Goal: Task Accomplishment & Management: Manage account settings

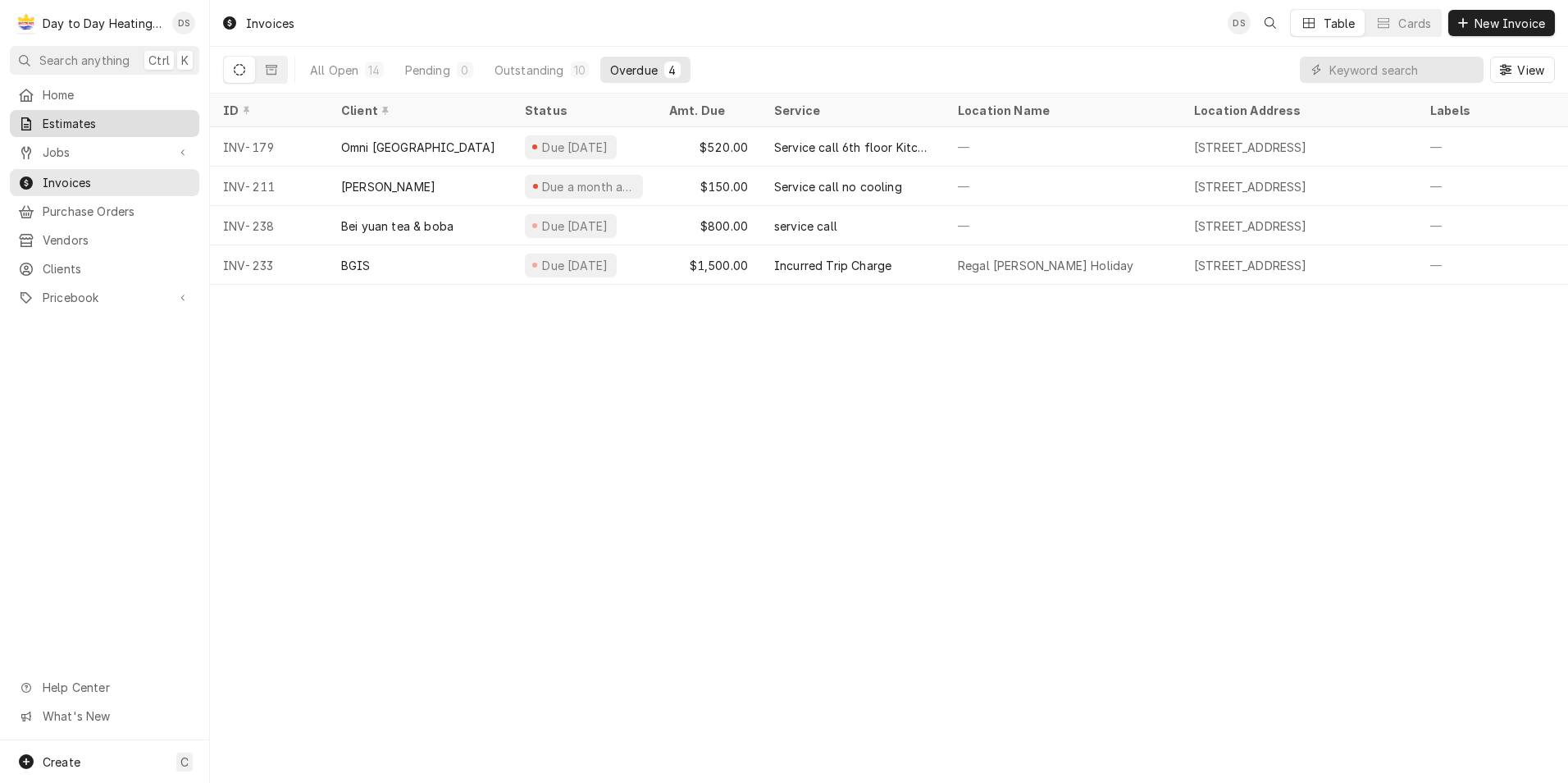
click at [115, 118] on span "Estimates" at bounding box center [116, 123] width 148 height 17
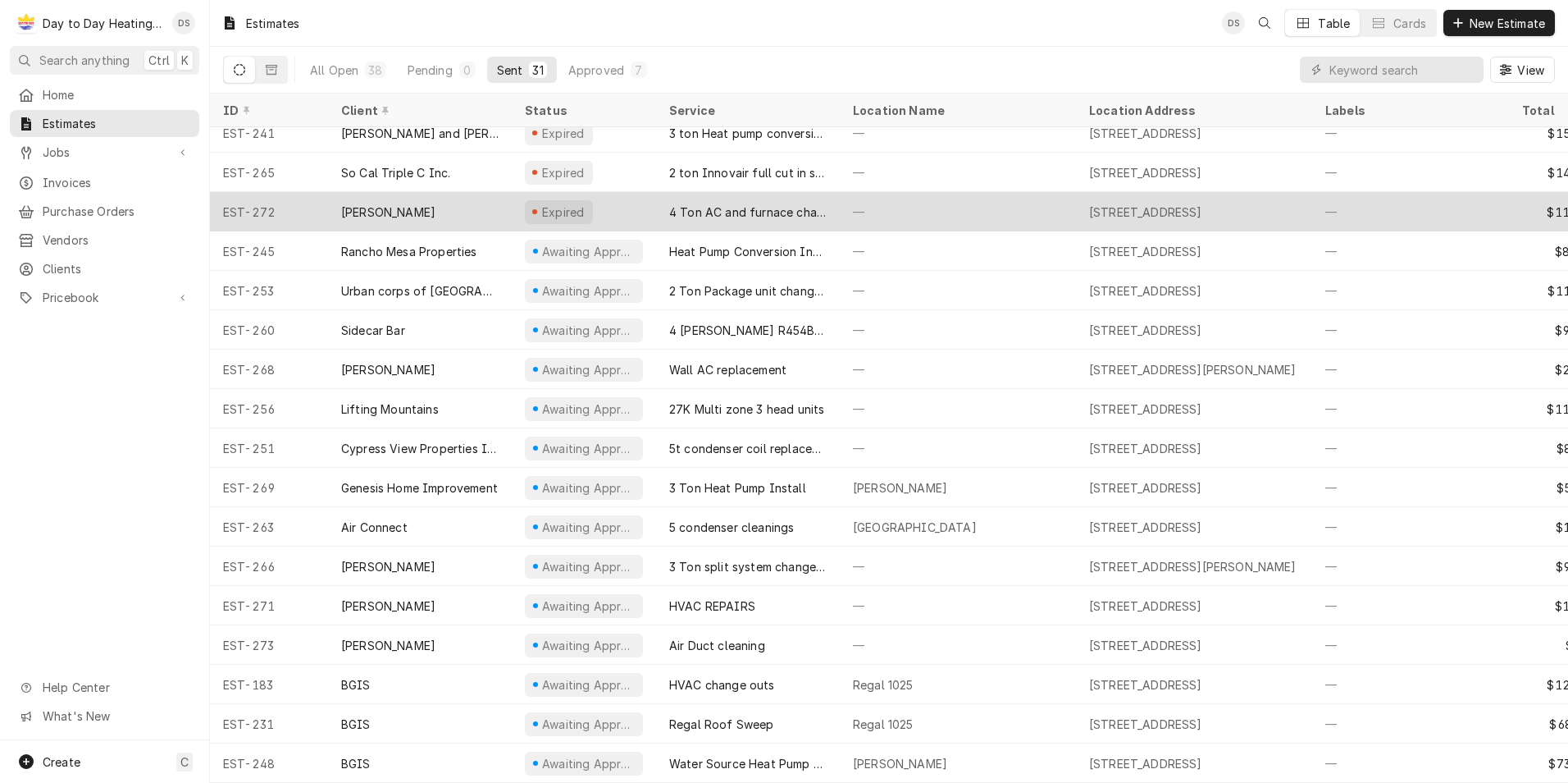
scroll to position [576, 0]
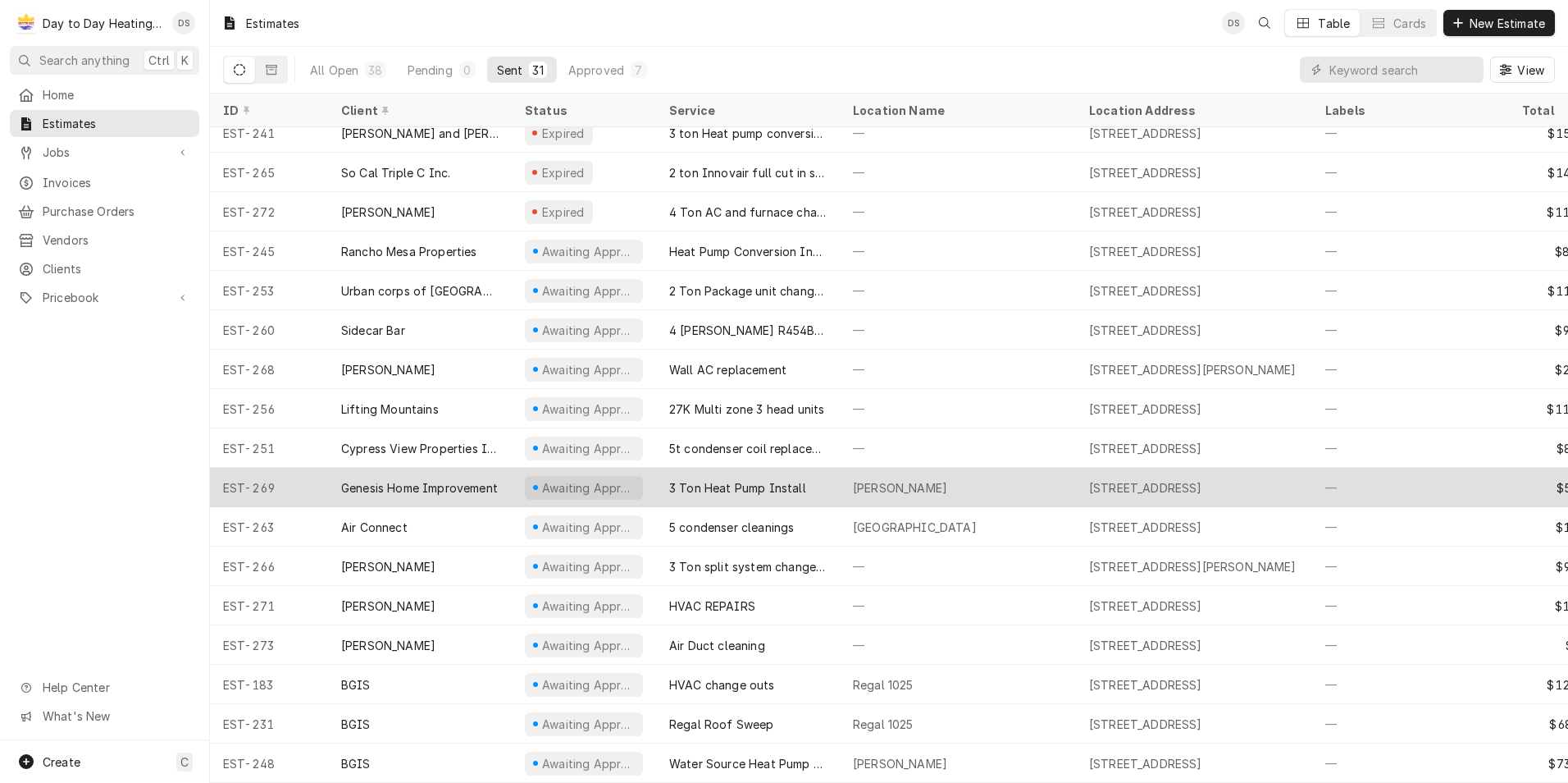
click at [744, 479] on div "3 Ton Heat Pump Install" at bounding box center [738, 488] width 137 height 17
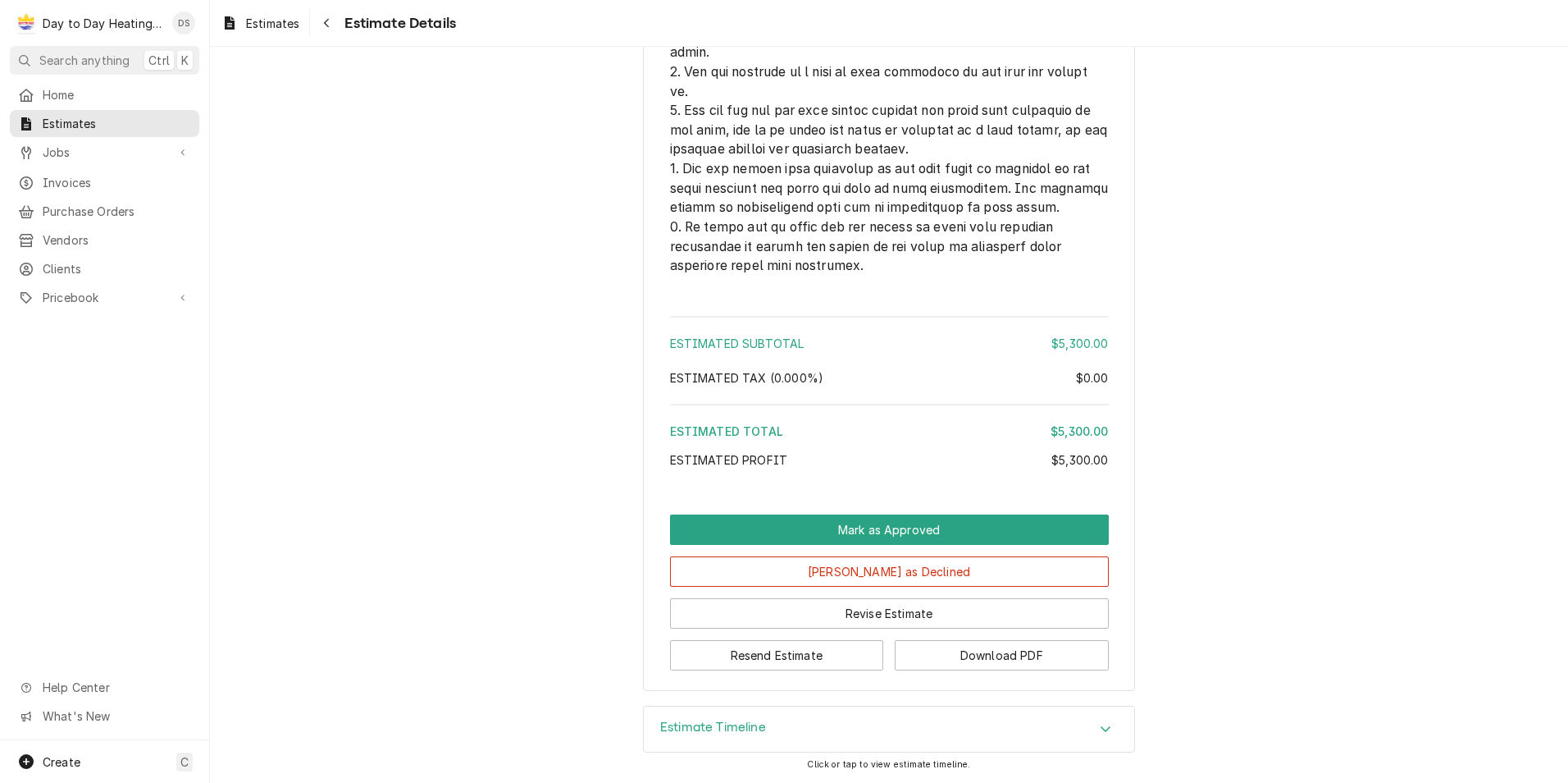
scroll to position [4043, 0]
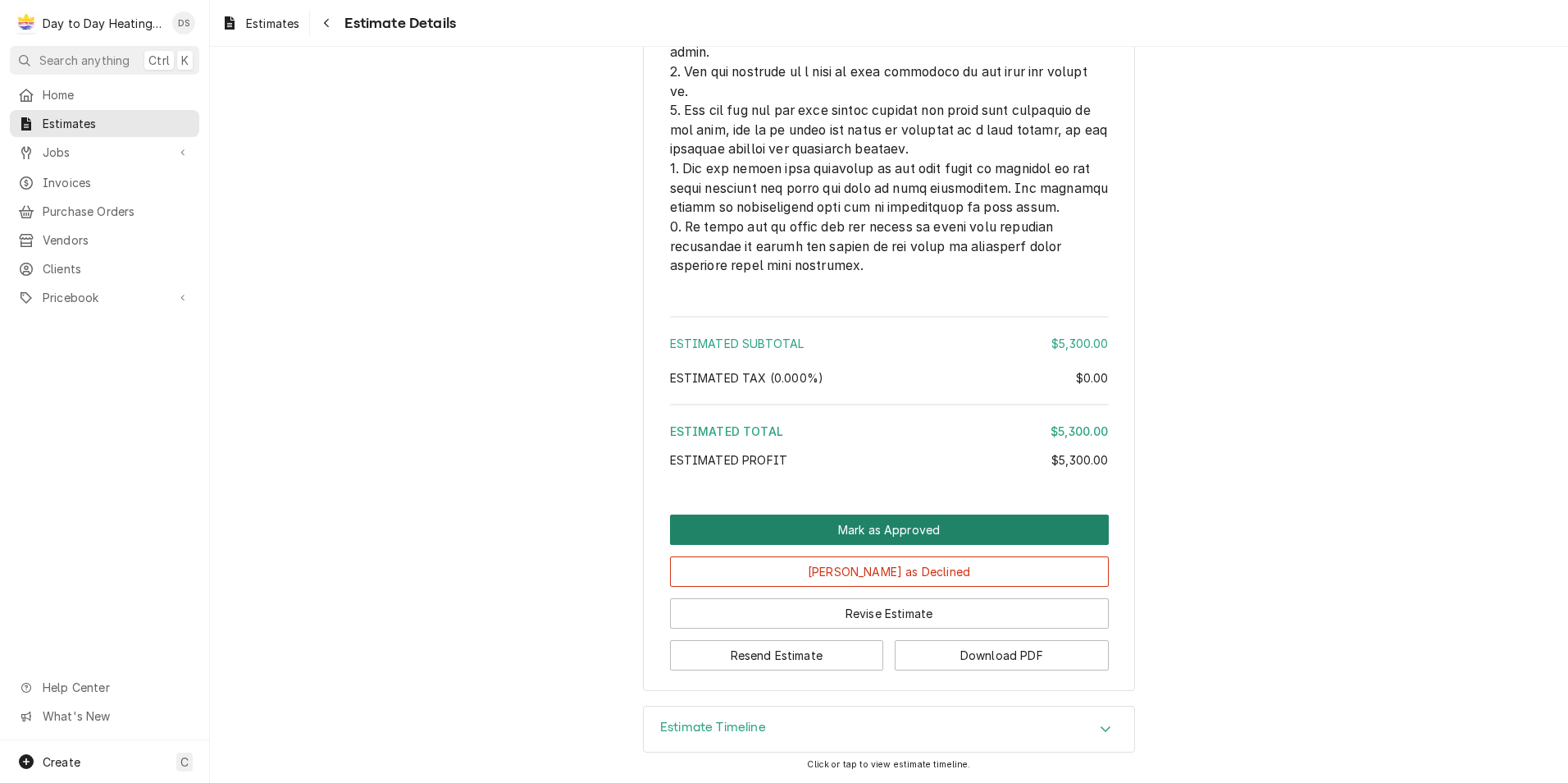
click at [922, 532] on button "Mark as Approved" at bounding box center [889, 530] width 439 height 30
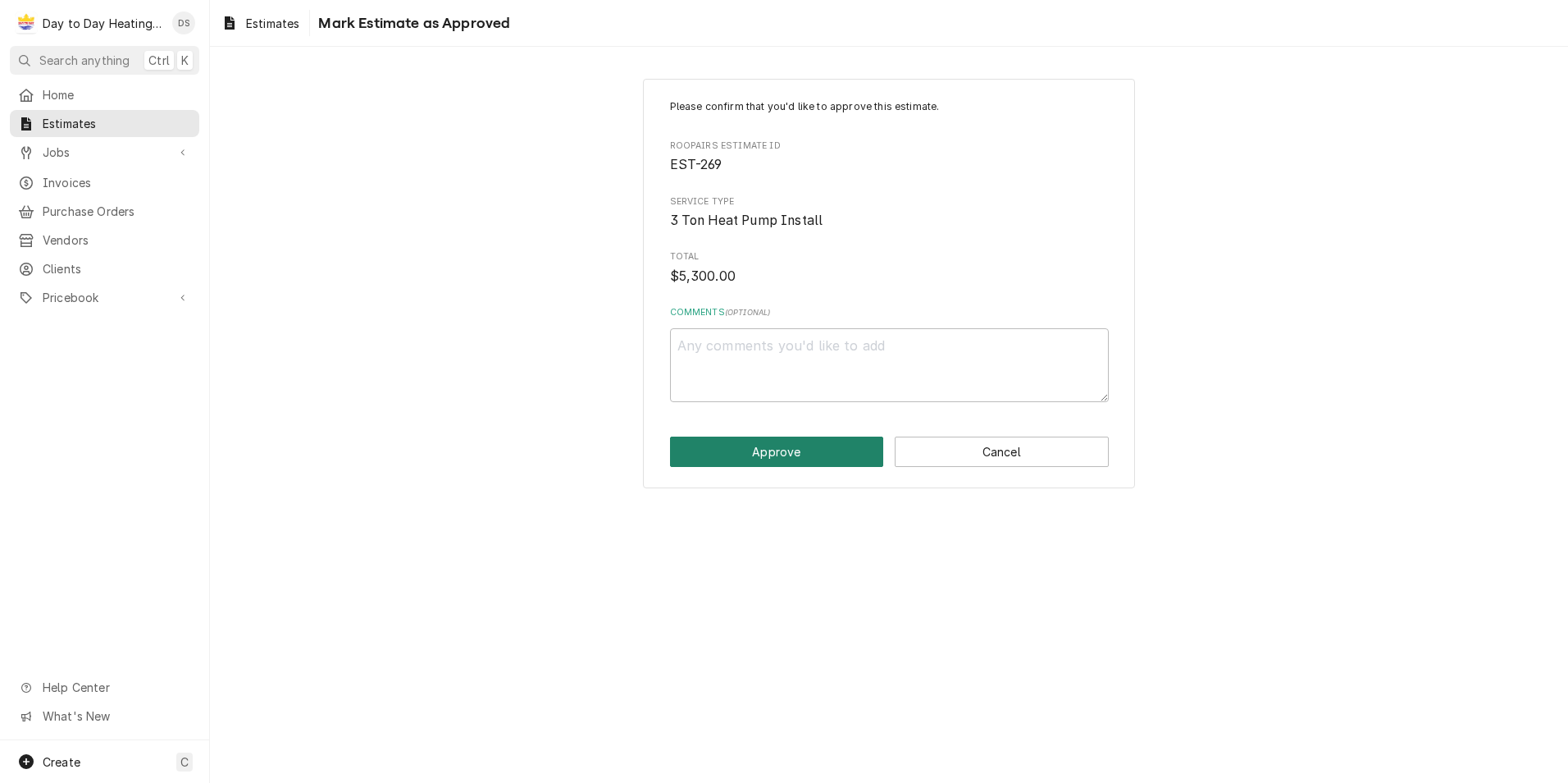
click at [820, 457] on button "Approve" at bounding box center [777, 451] width 214 height 30
type textarea "x"
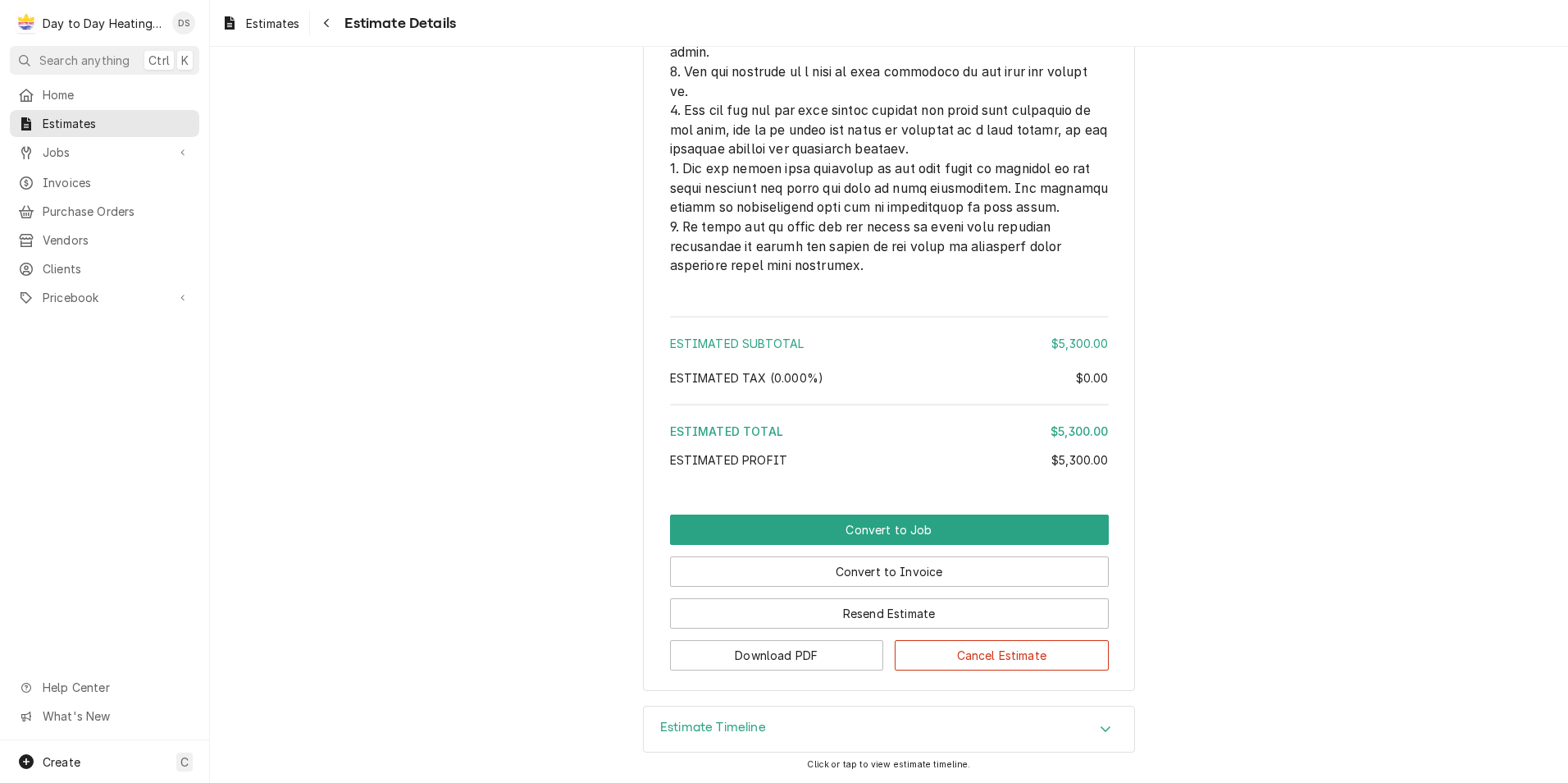
scroll to position [4043, 0]
click at [912, 570] on button "Convert to Invoice" at bounding box center [889, 571] width 439 height 30
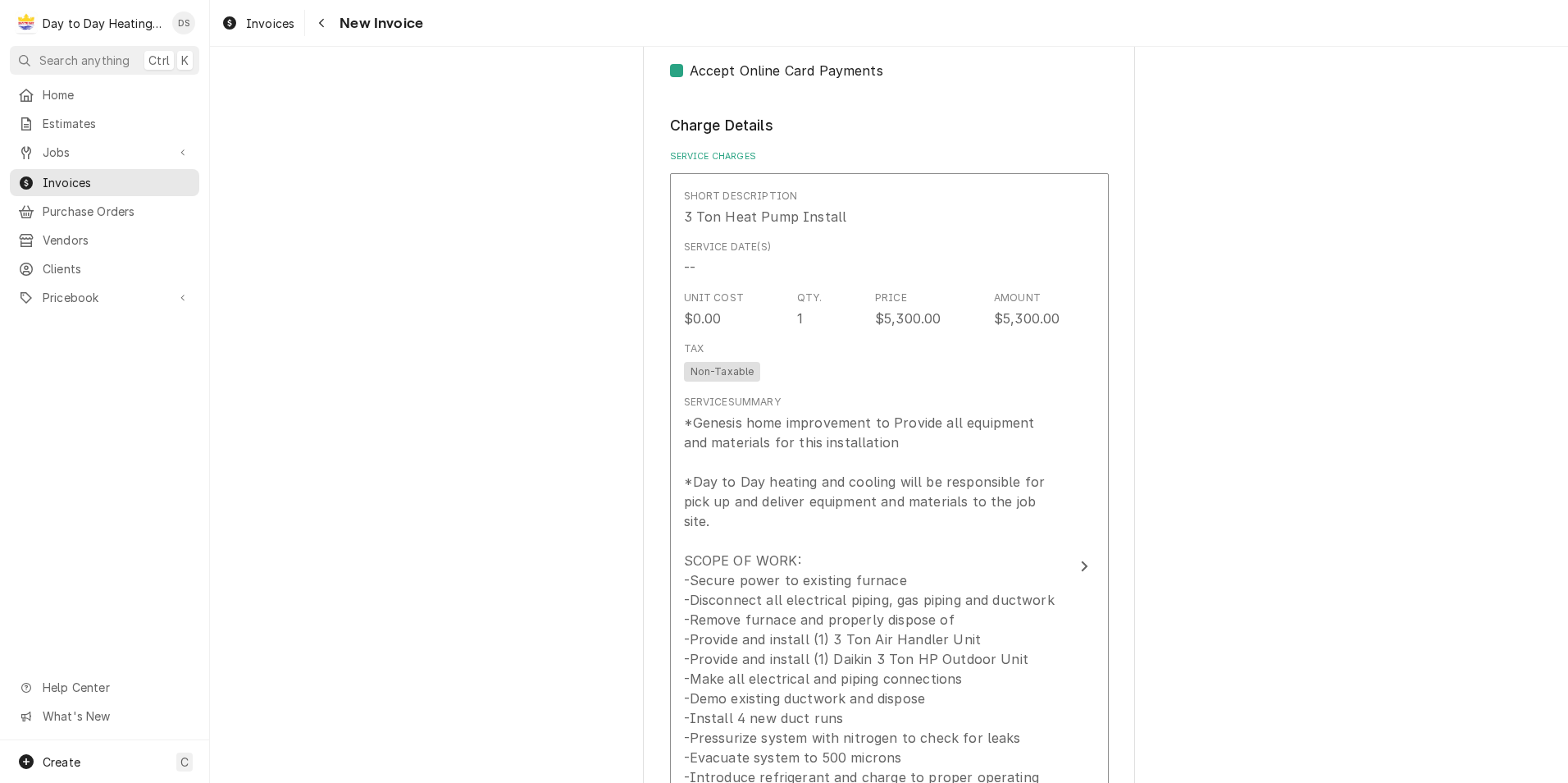
scroll to position [984, 0]
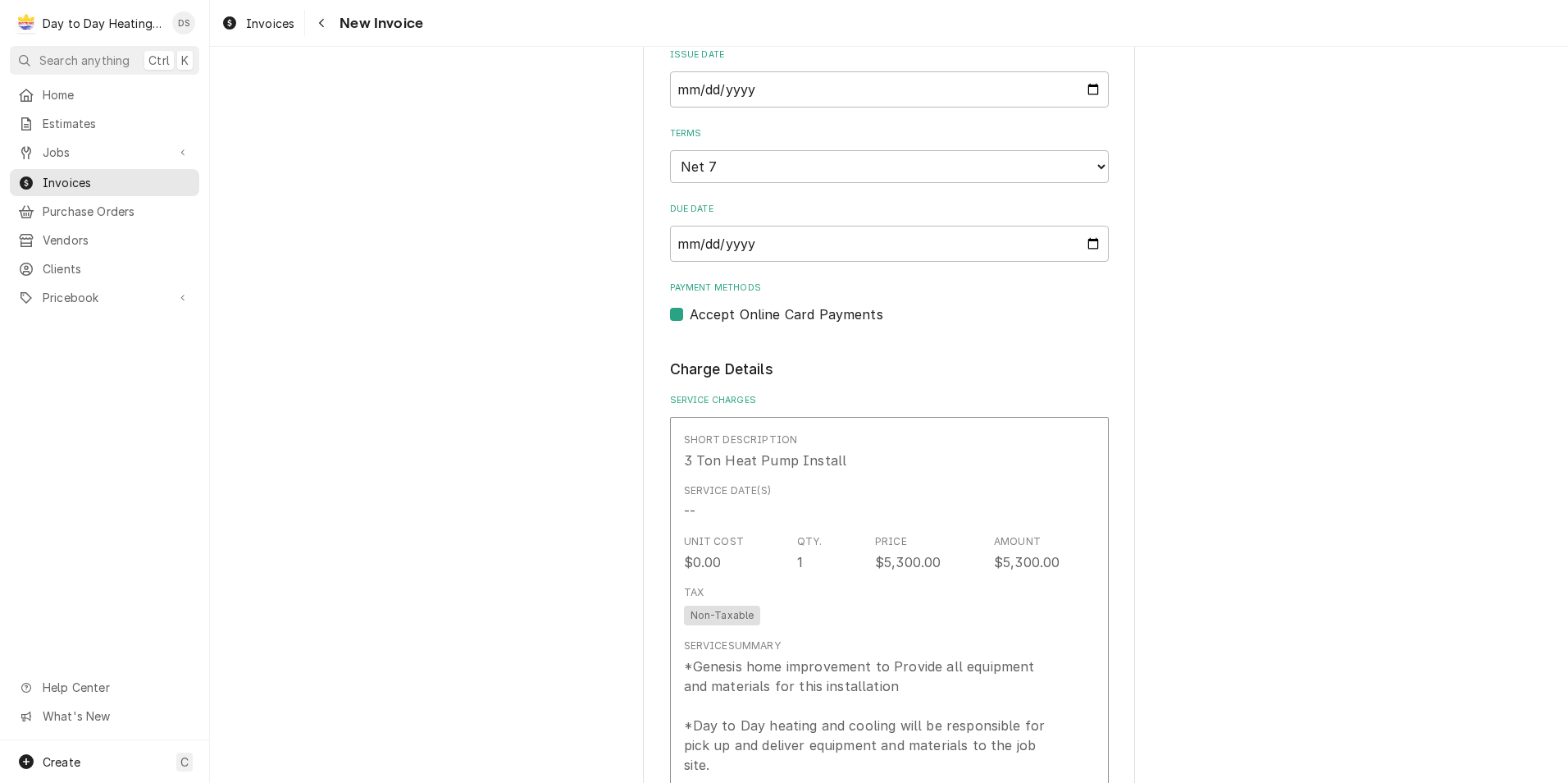
click at [690, 314] on label "Accept Online Card Payments" at bounding box center [786, 314] width 194 height 20
click at [690, 314] on input "Payment Methods" at bounding box center [909, 323] width 439 height 36
checkbox input "false"
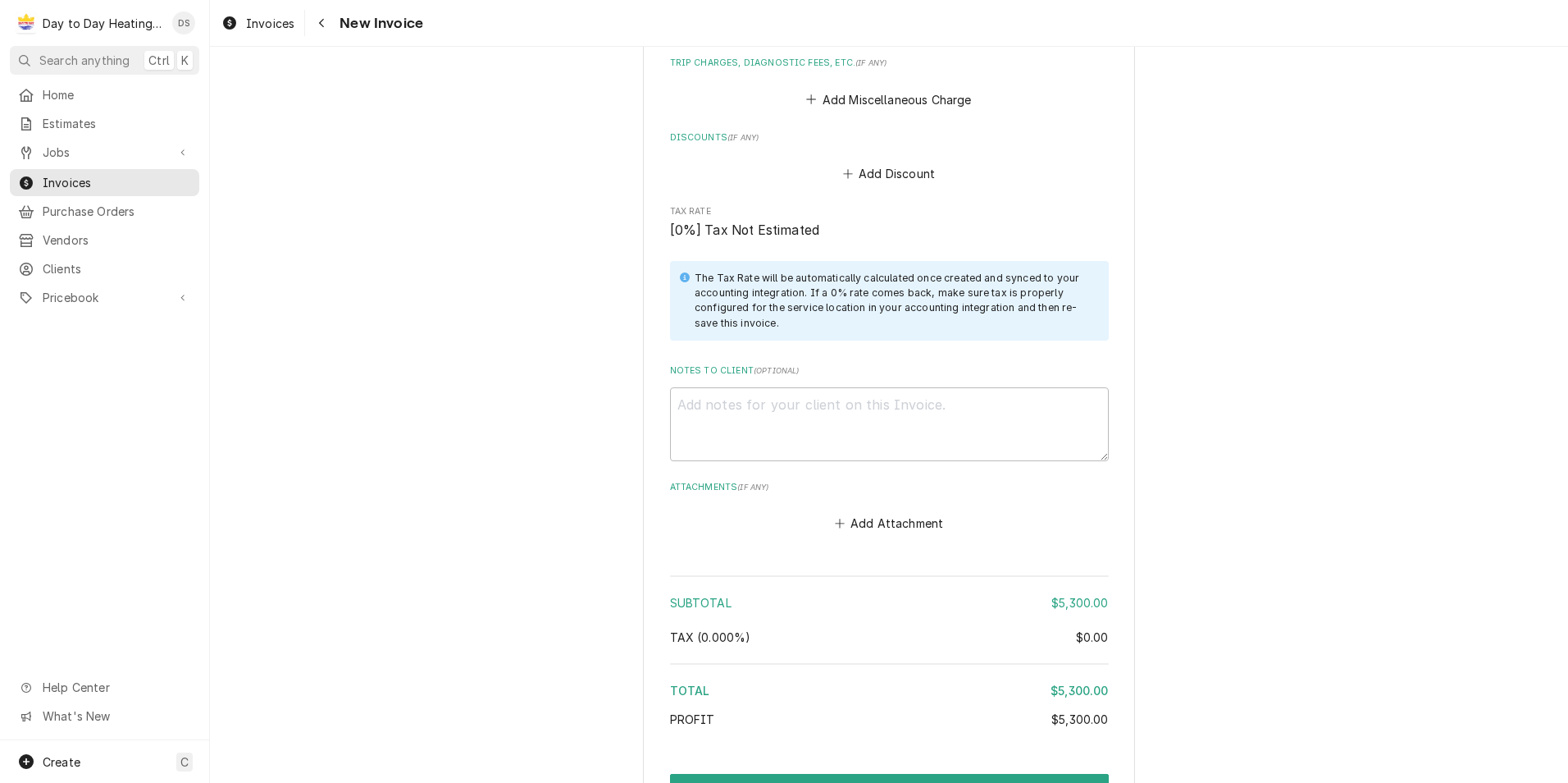
scroll to position [2345, 0]
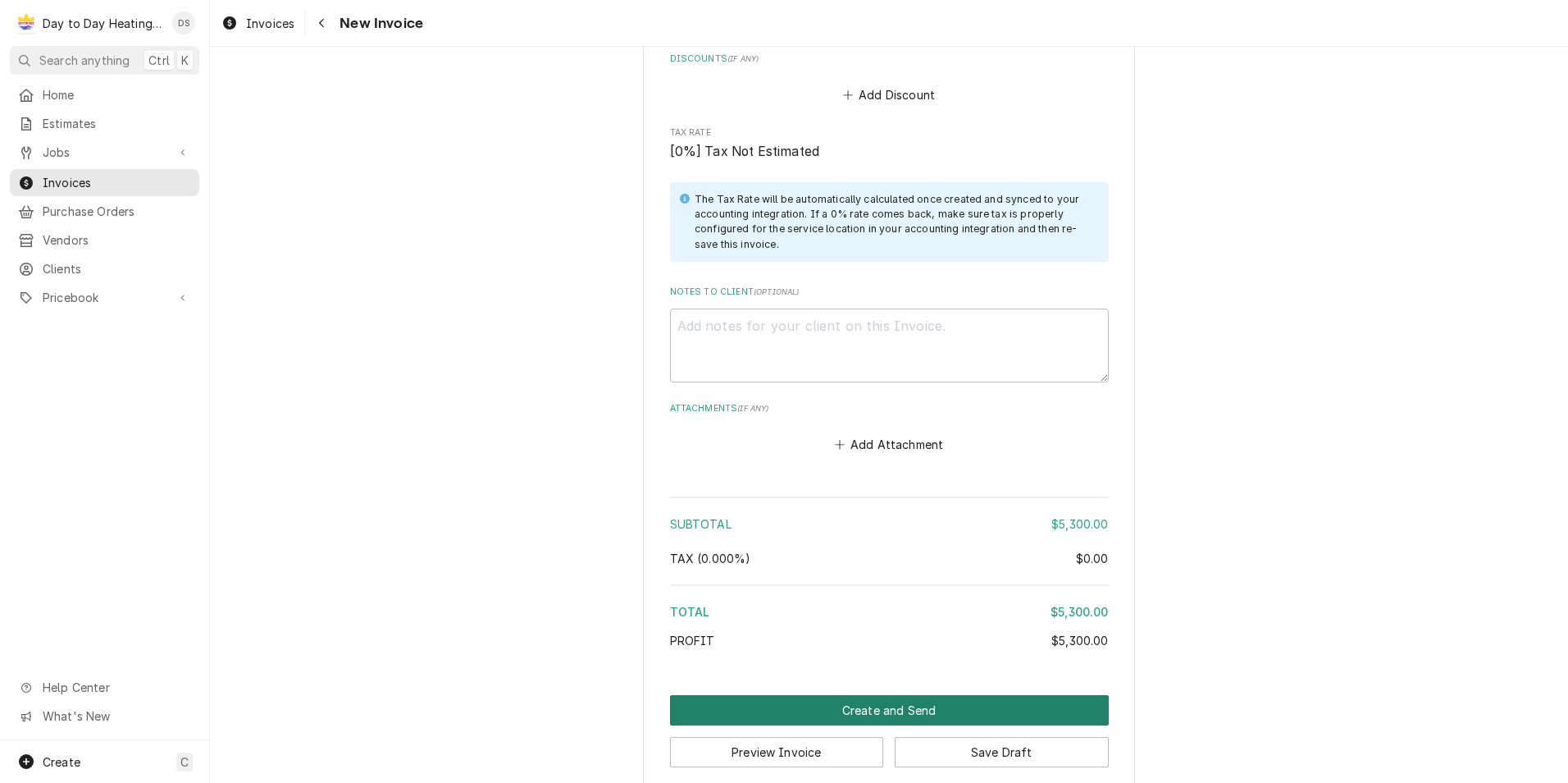
click at [895, 695] on button "Create and Send" at bounding box center [889, 710] width 439 height 30
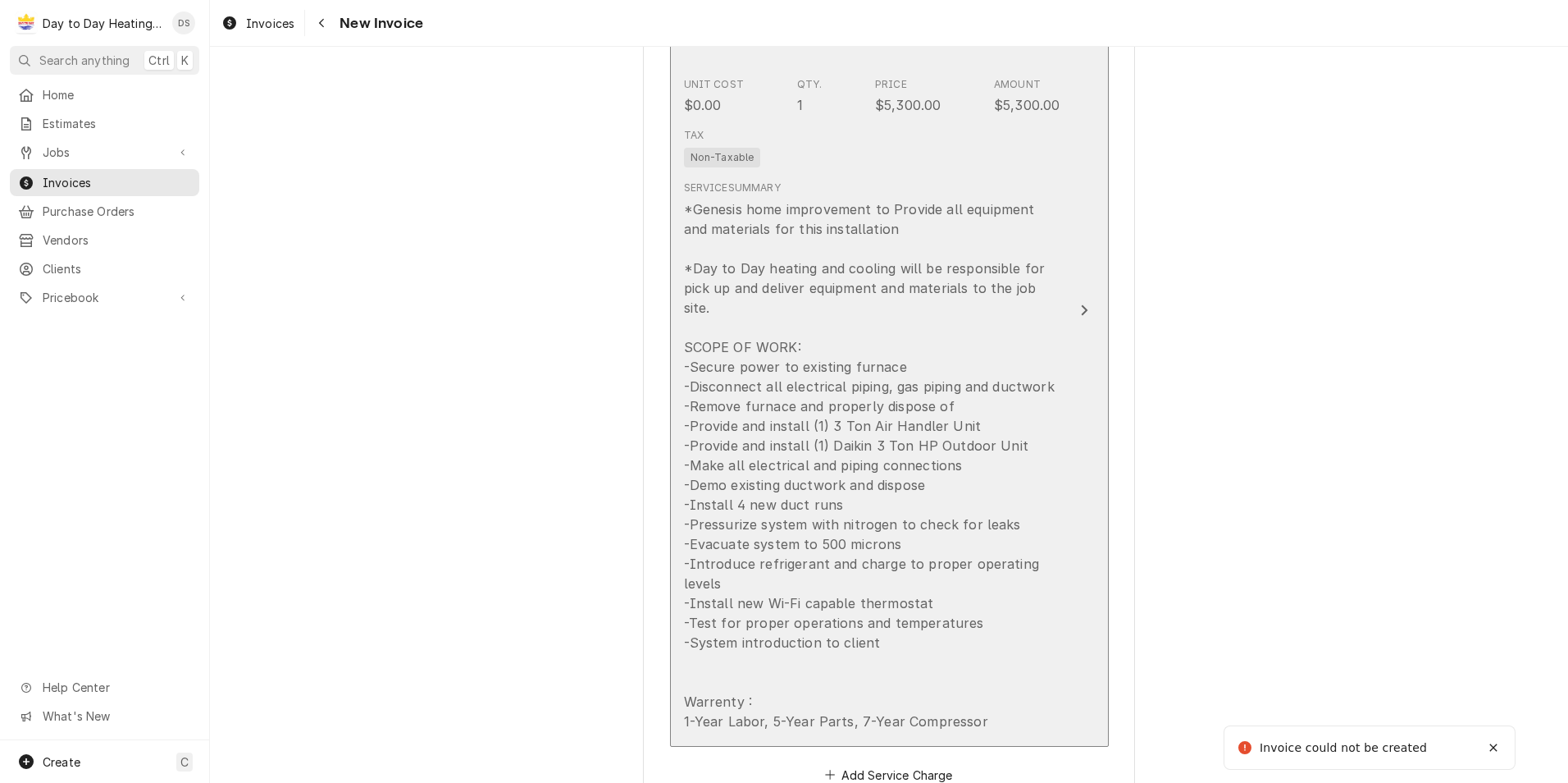
click at [915, 449] on div "*Genesis home improvement to Provide all equipment and materials for this insta…" at bounding box center [872, 465] width 377 height 532
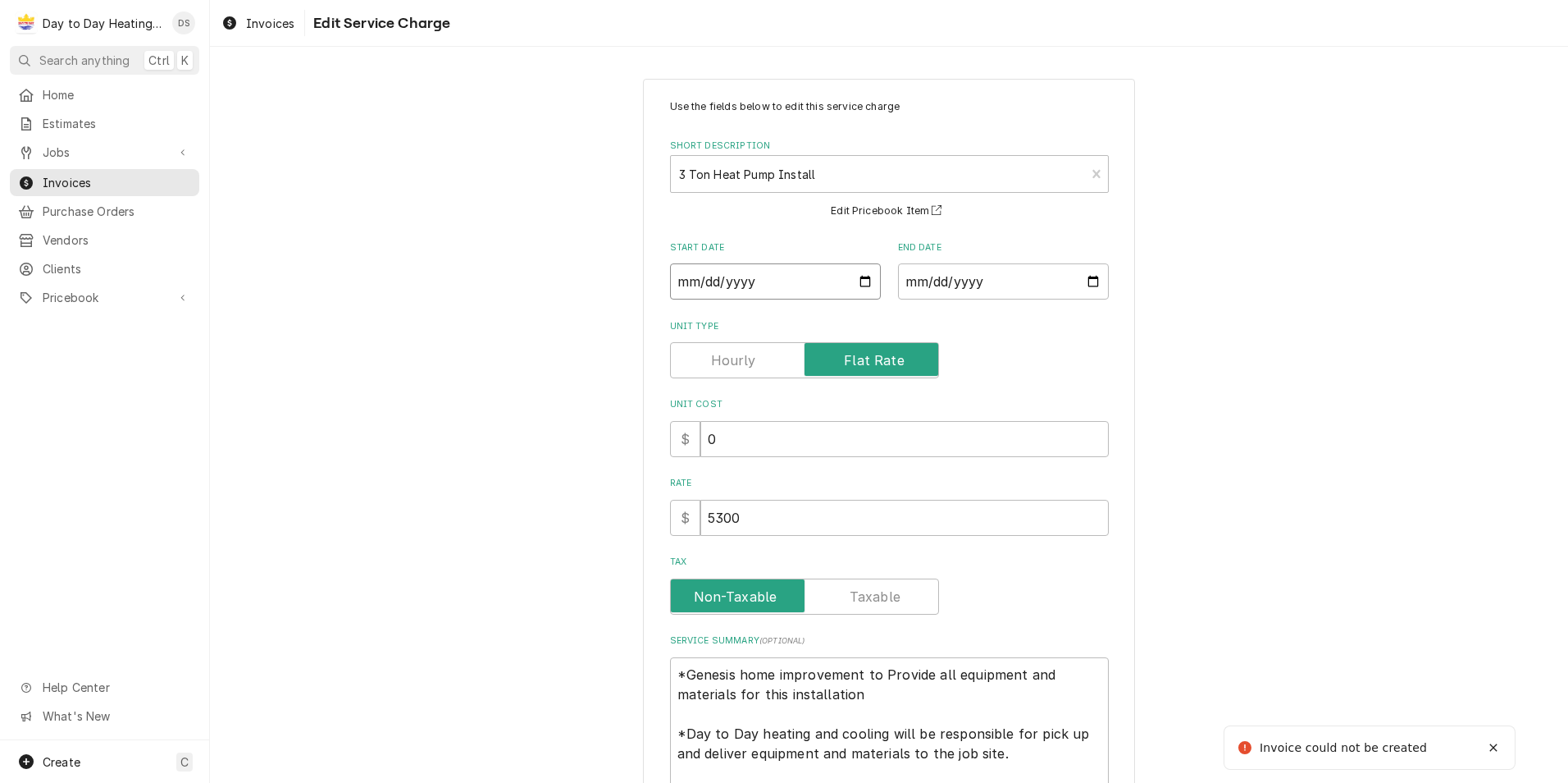
click at [855, 286] on input "Start Date" at bounding box center [775, 281] width 211 height 36
type textarea "x"
type input "2025-09-22"
click at [1086, 280] on input "End Date" at bounding box center [1003, 281] width 211 height 36
type input "2025-09-22"
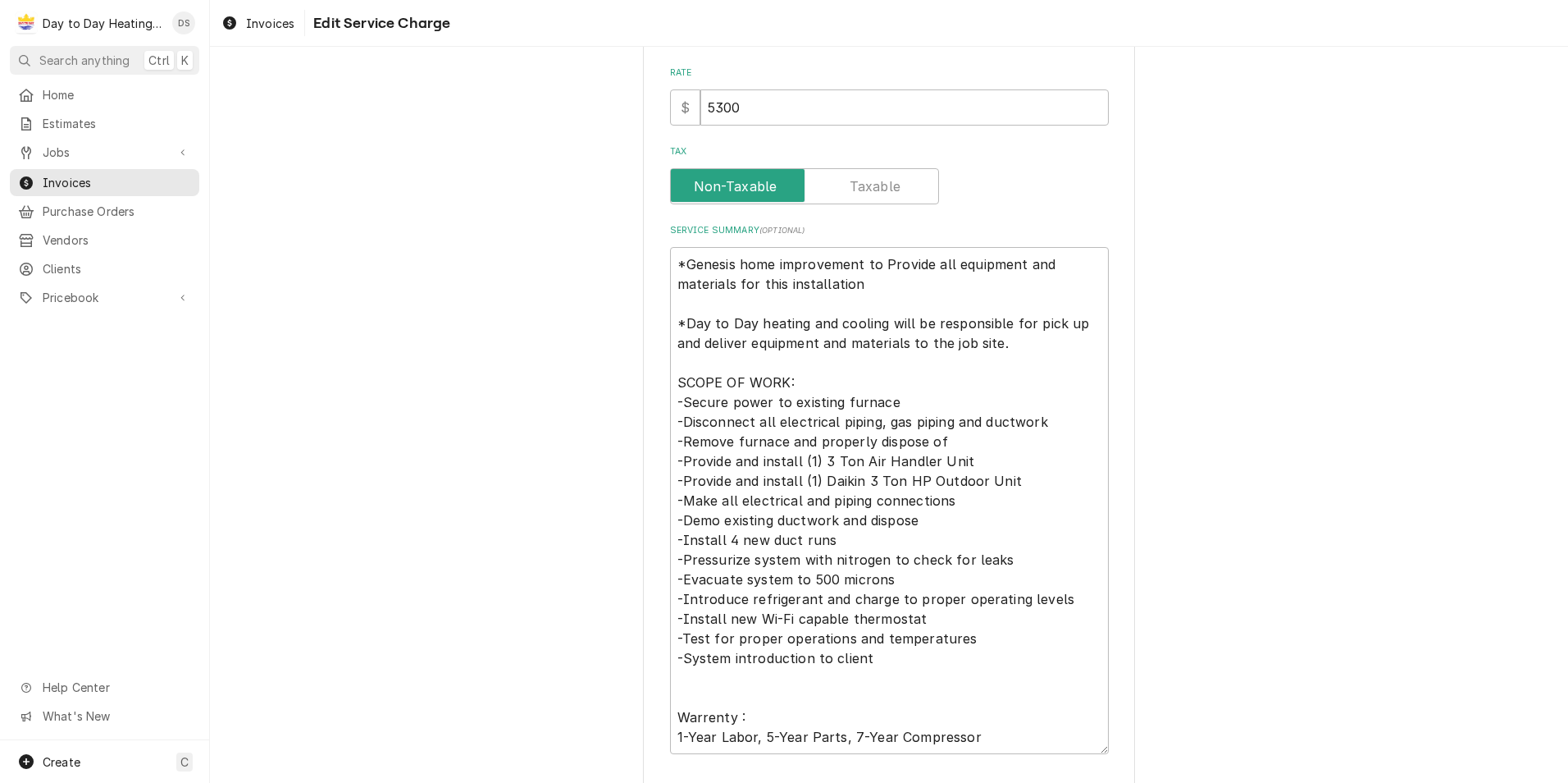
scroll to position [523, 0]
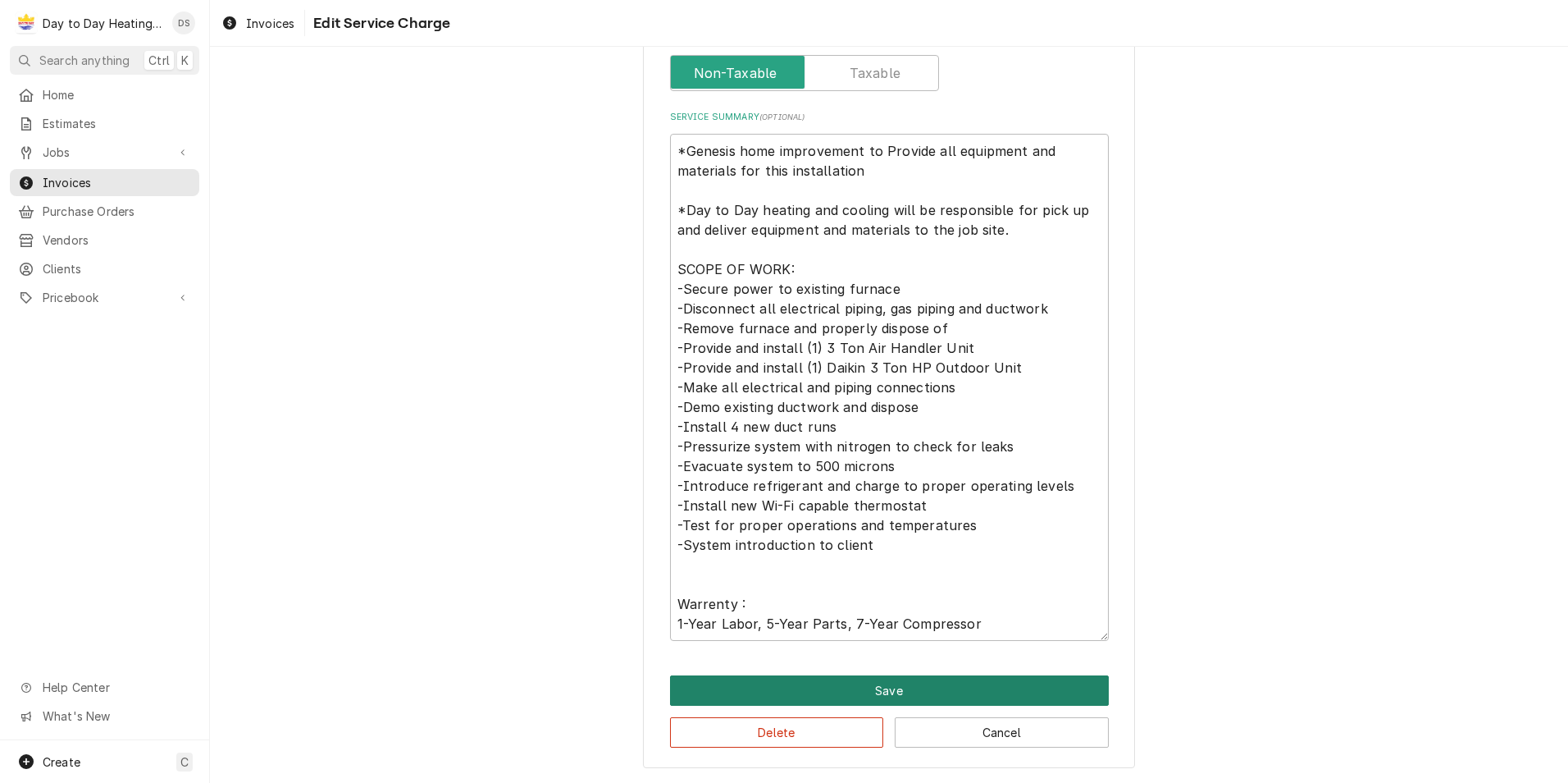
click at [922, 683] on button "Save" at bounding box center [889, 690] width 439 height 30
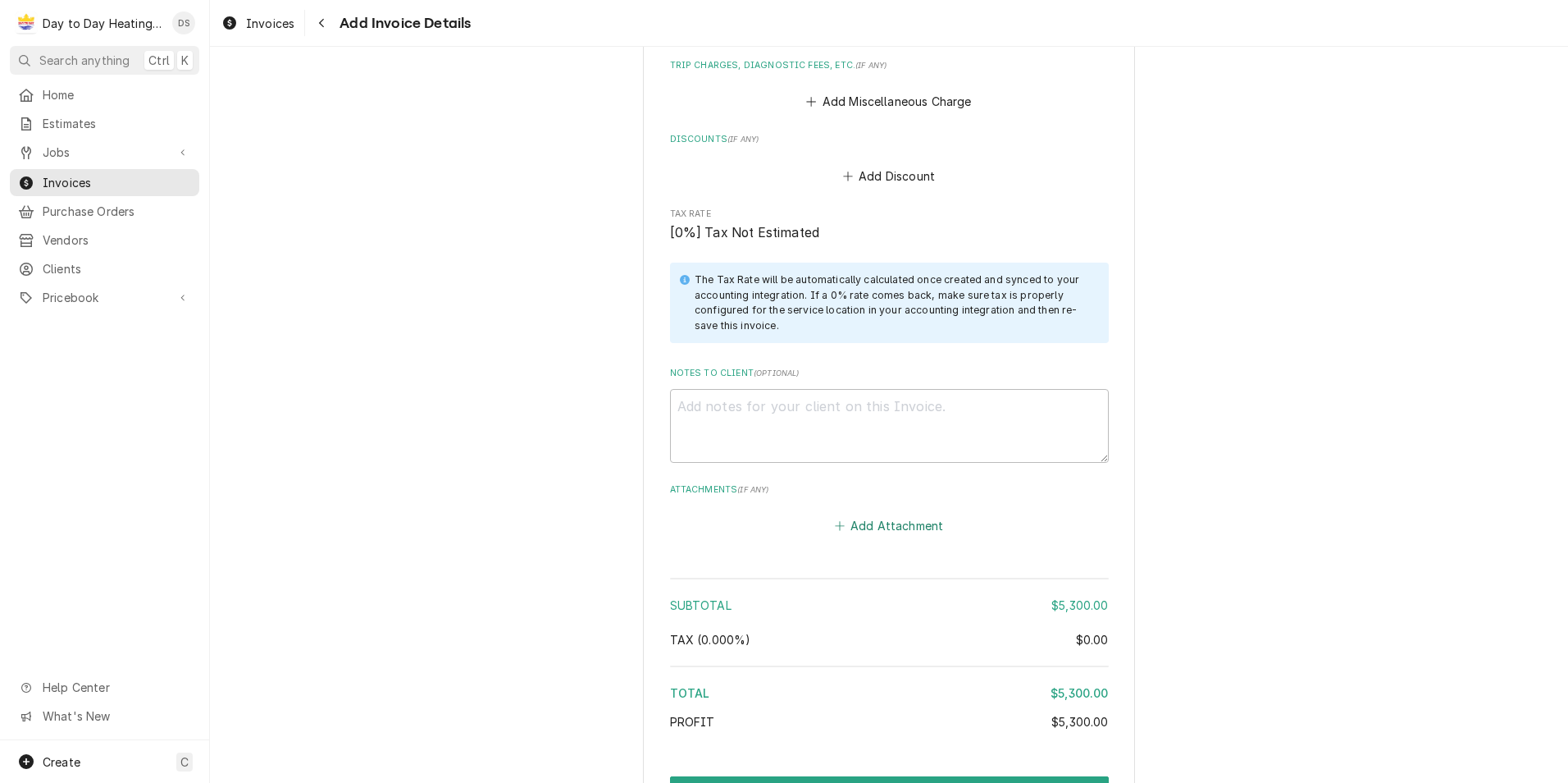
scroll to position [2467, 0]
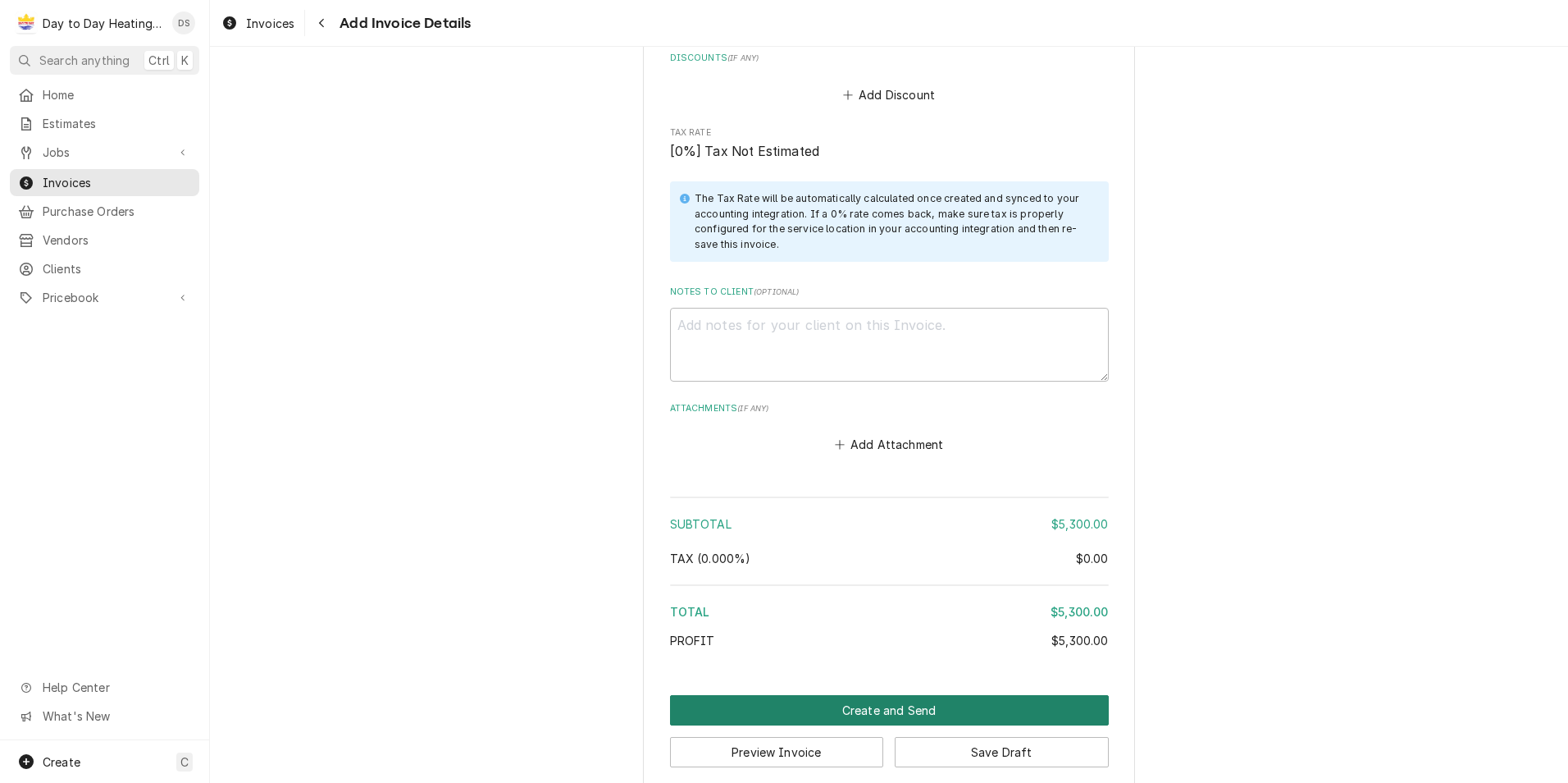
click at [938, 695] on button "Create and Send" at bounding box center [889, 710] width 439 height 30
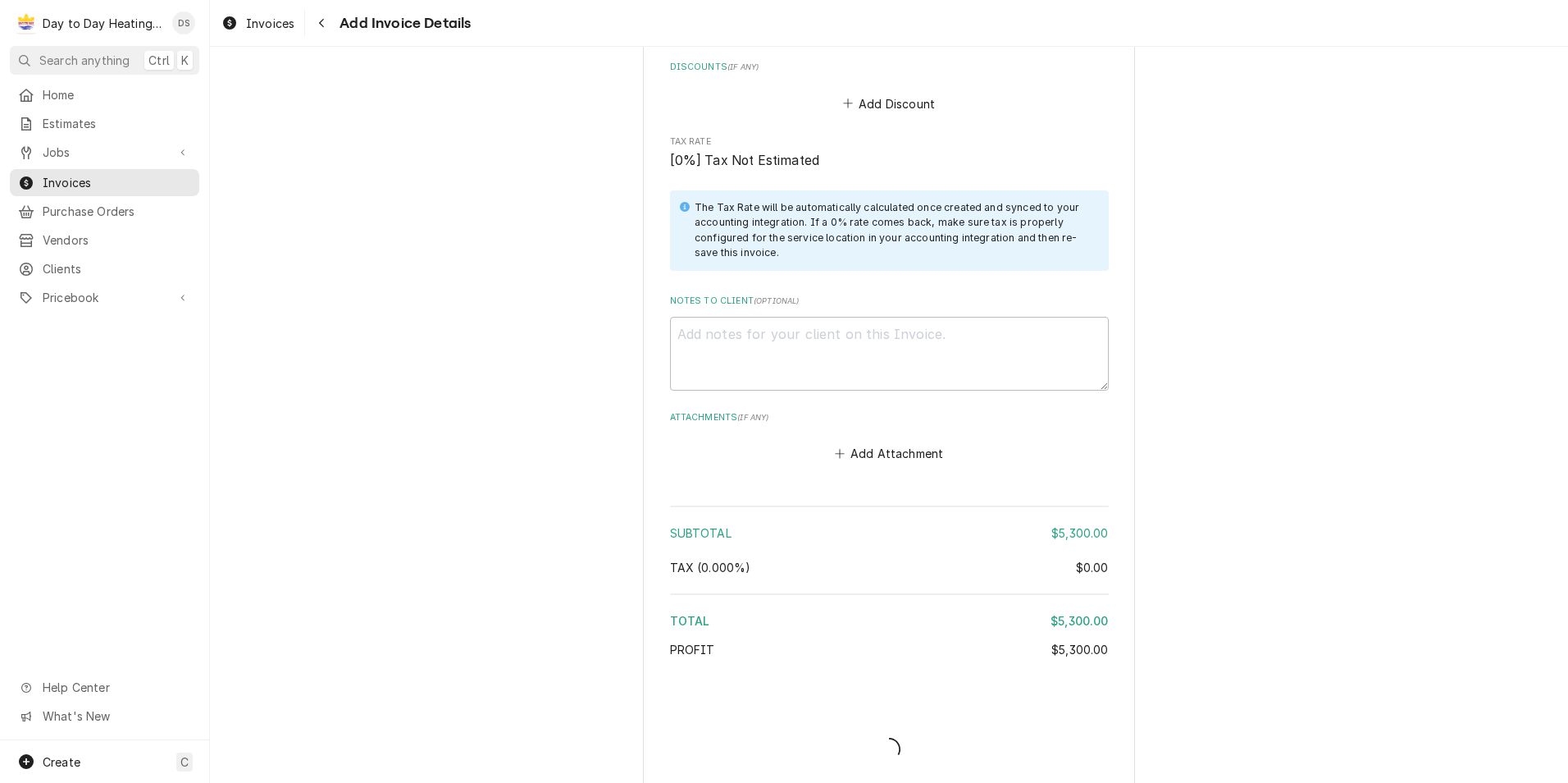
type textarea "x"
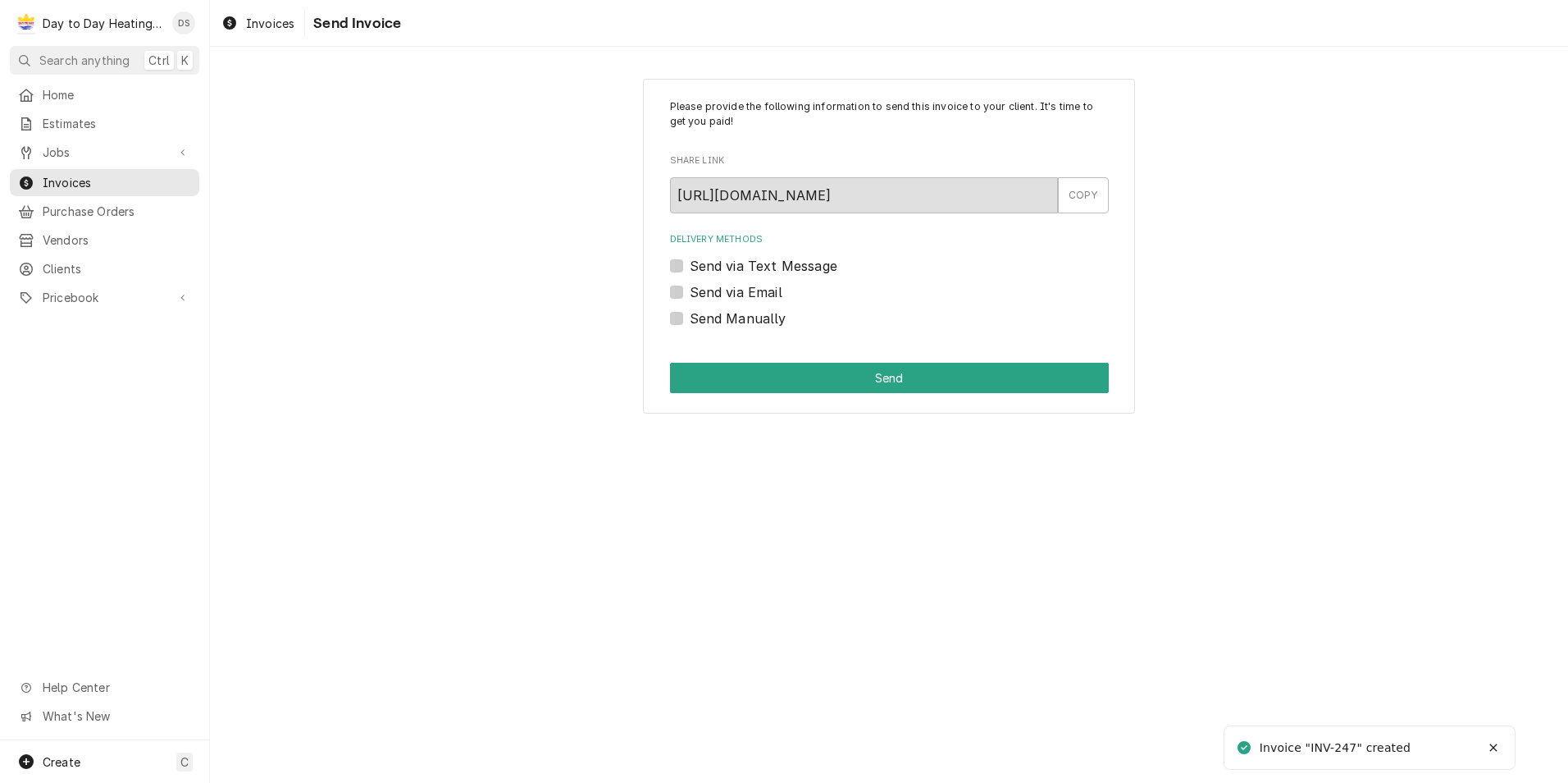
click at [726, 295] on label "Send via Email" at bounding box center [736, 292] width 93 height 20
click at [726, 295] on input "Send via Email" at bounding box center [909, 300] width 439 height 36
checkbox input "true"
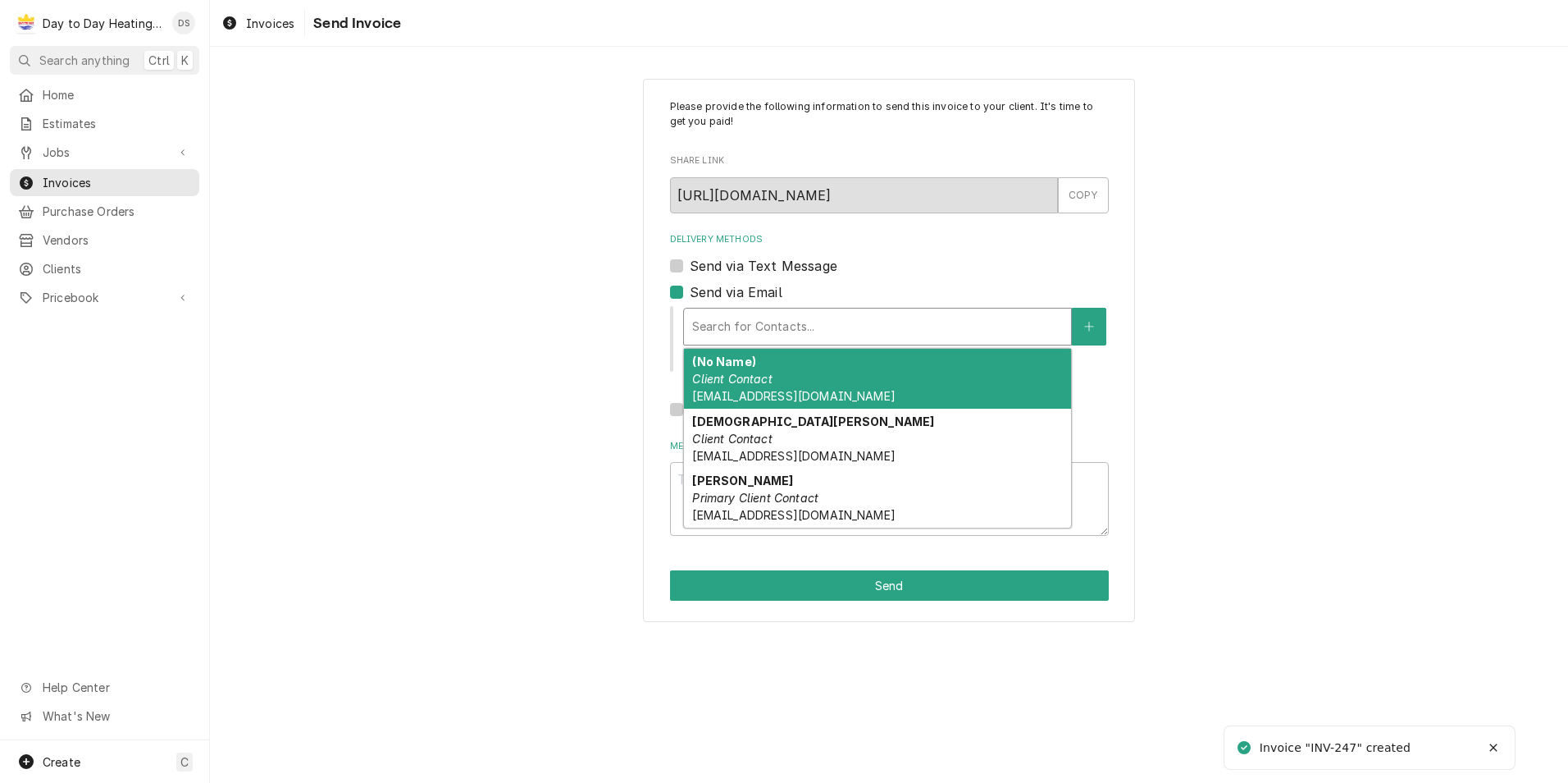
click at [745, 334] on div "Delivery Methods" at bounding box center [877, 326] width 371 height 30
click at [828, 376] on div "(No Name) Client Contact Vendors.ghi@gmail.com" at bounding box center [877, 378] width 387 height 60
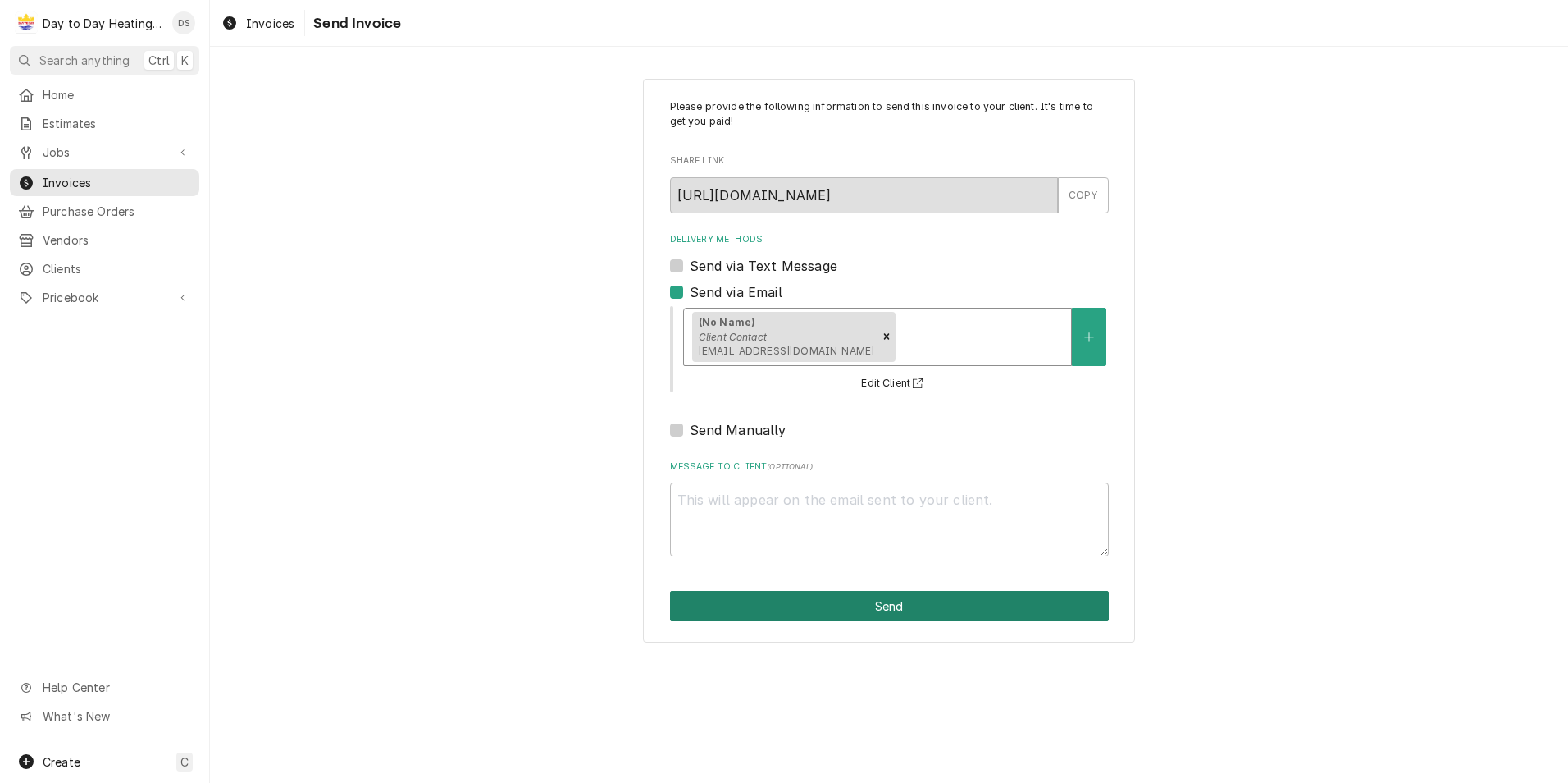
click at [902, 609] on button "Send" at bounding box center [889, 606] width 439 height 30
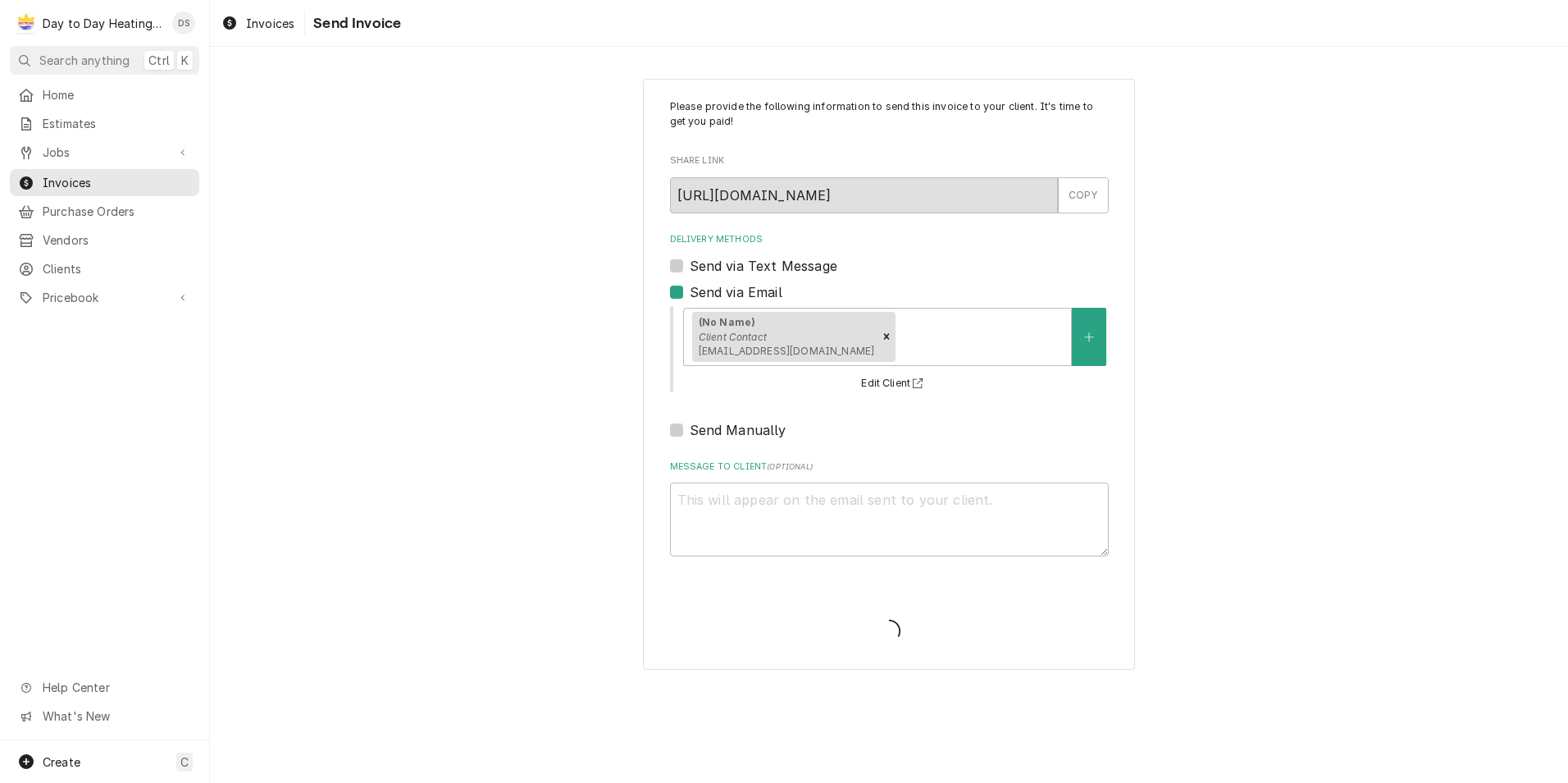
type textarea "x"
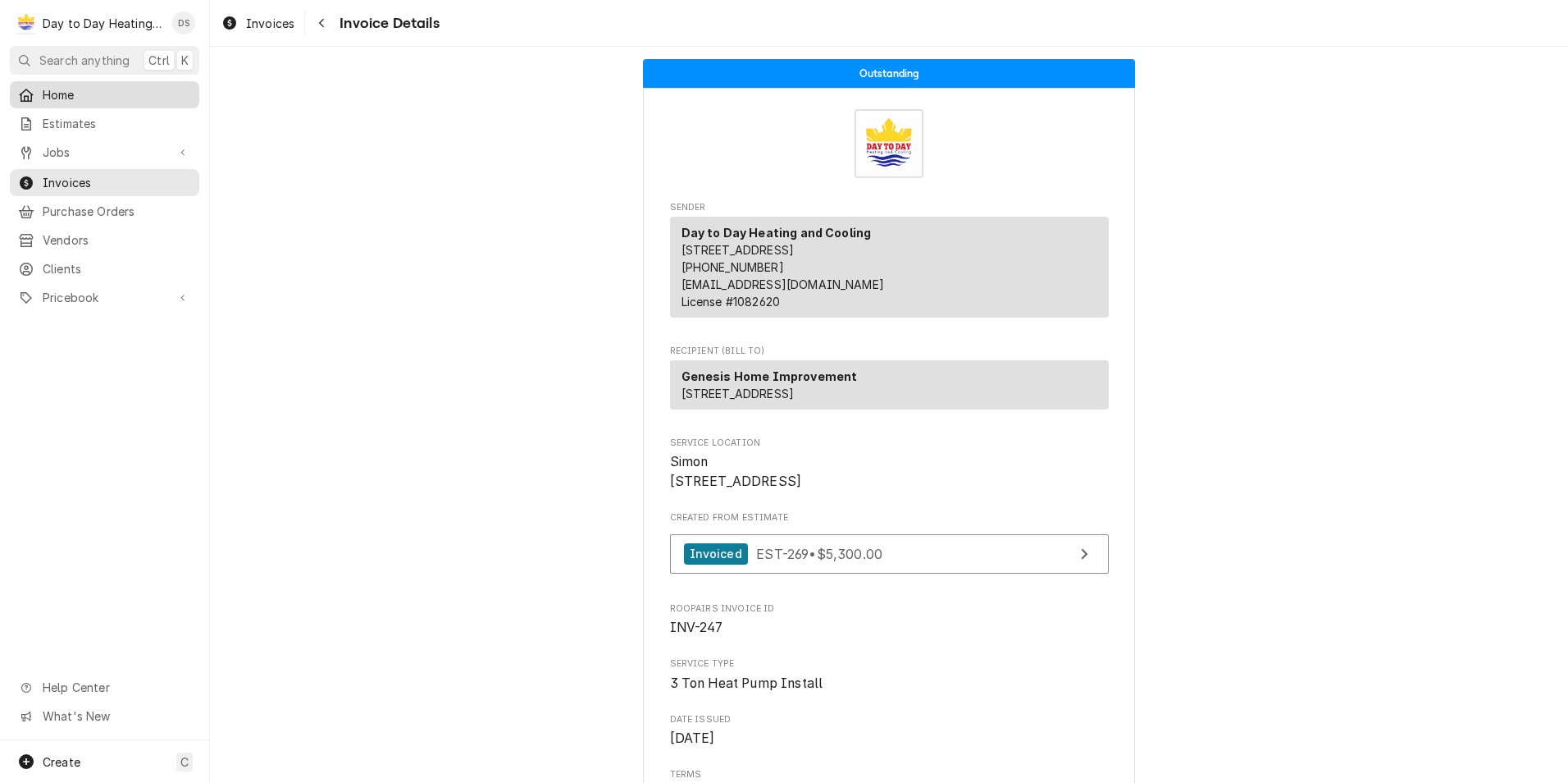
click at [56, 97] on span "Home" at bounding box center [116, 95] width 148 height 17
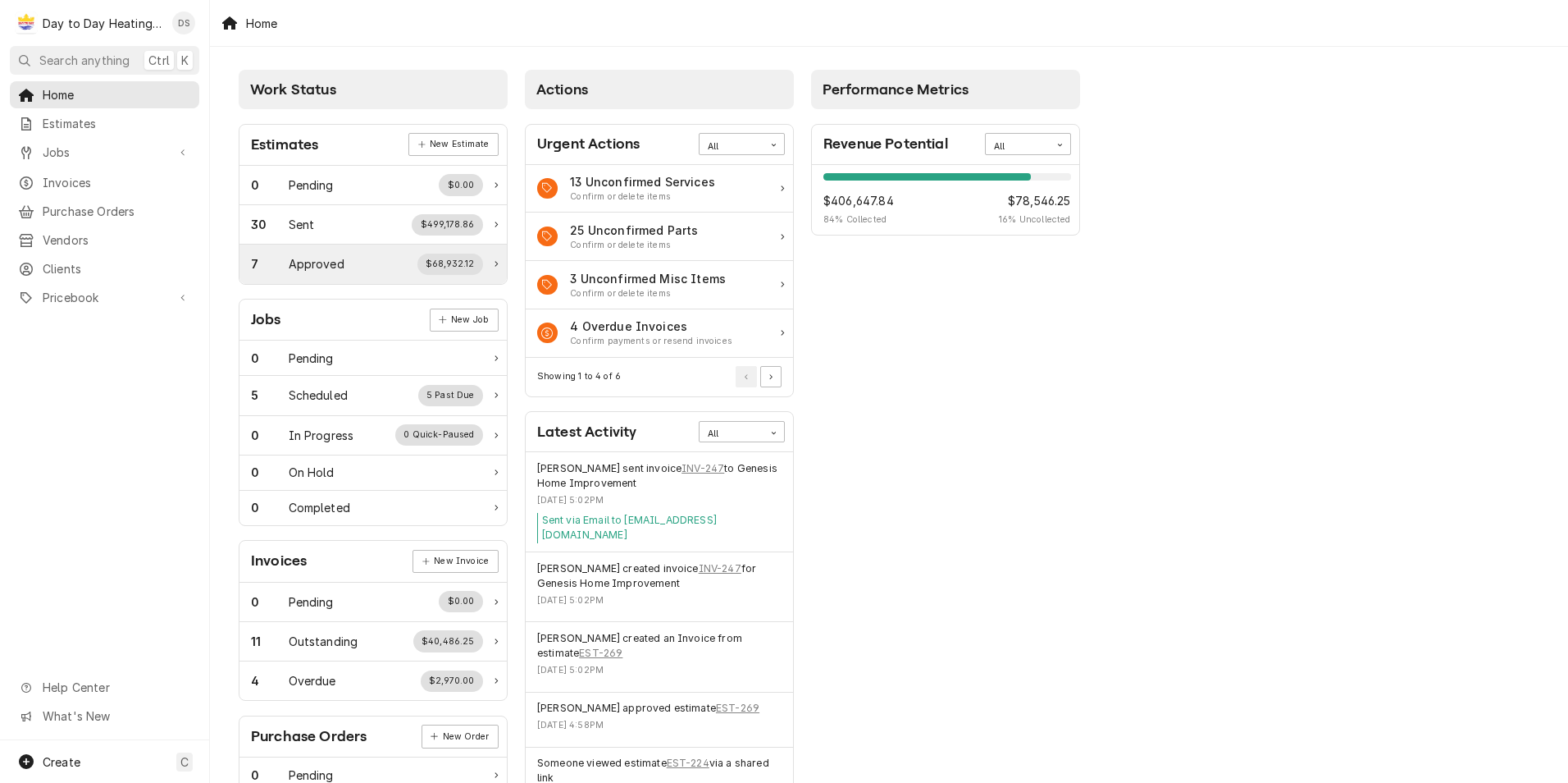
click at [366, 264] on div "7 Approved $68,932.12" at bounding box center [367, 264] width 233 height 22
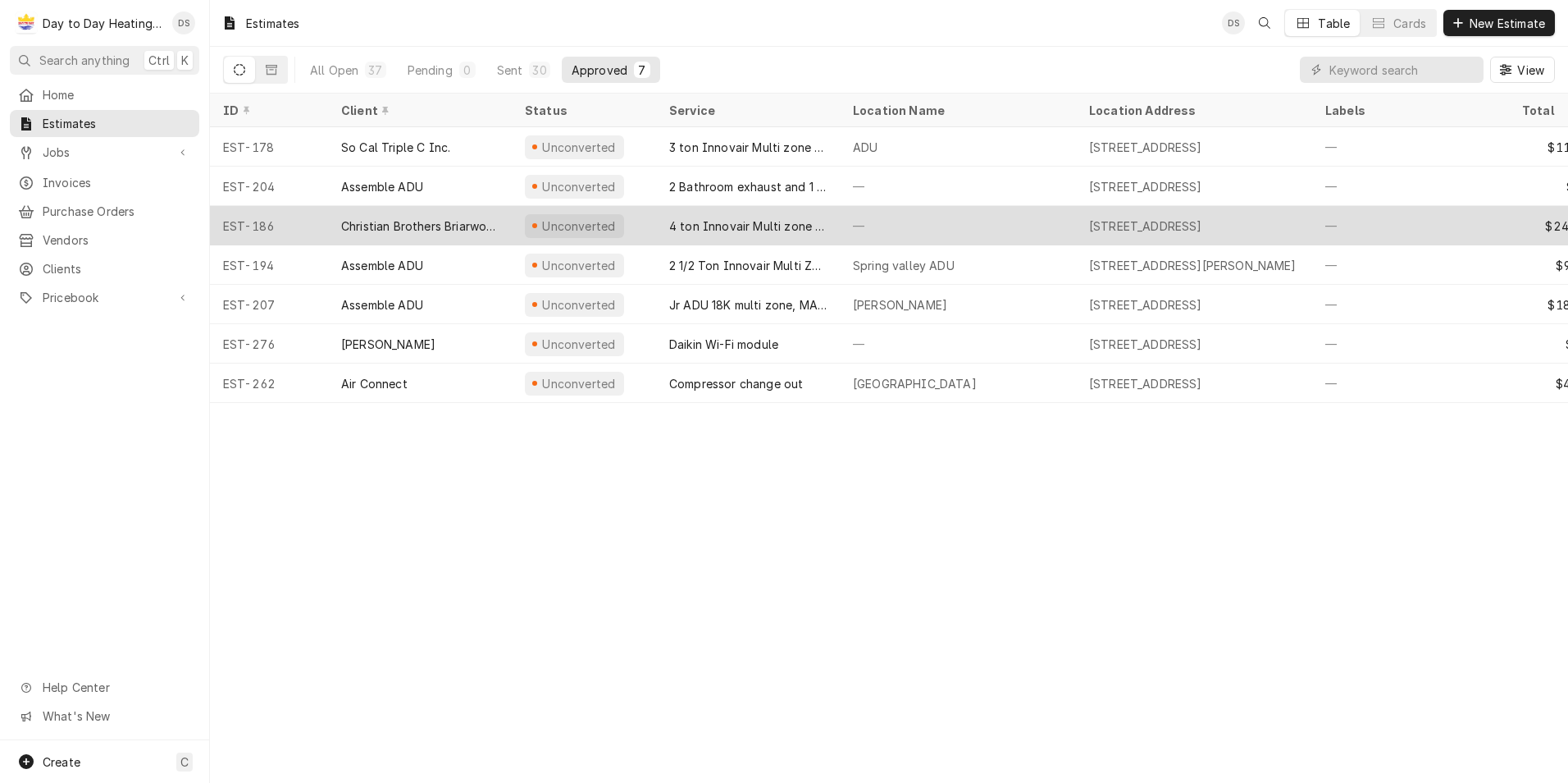
click at [1136, 235] on div "[STREET_ADDRESS]" at bounding box center [1194, 225] width 236 height 39
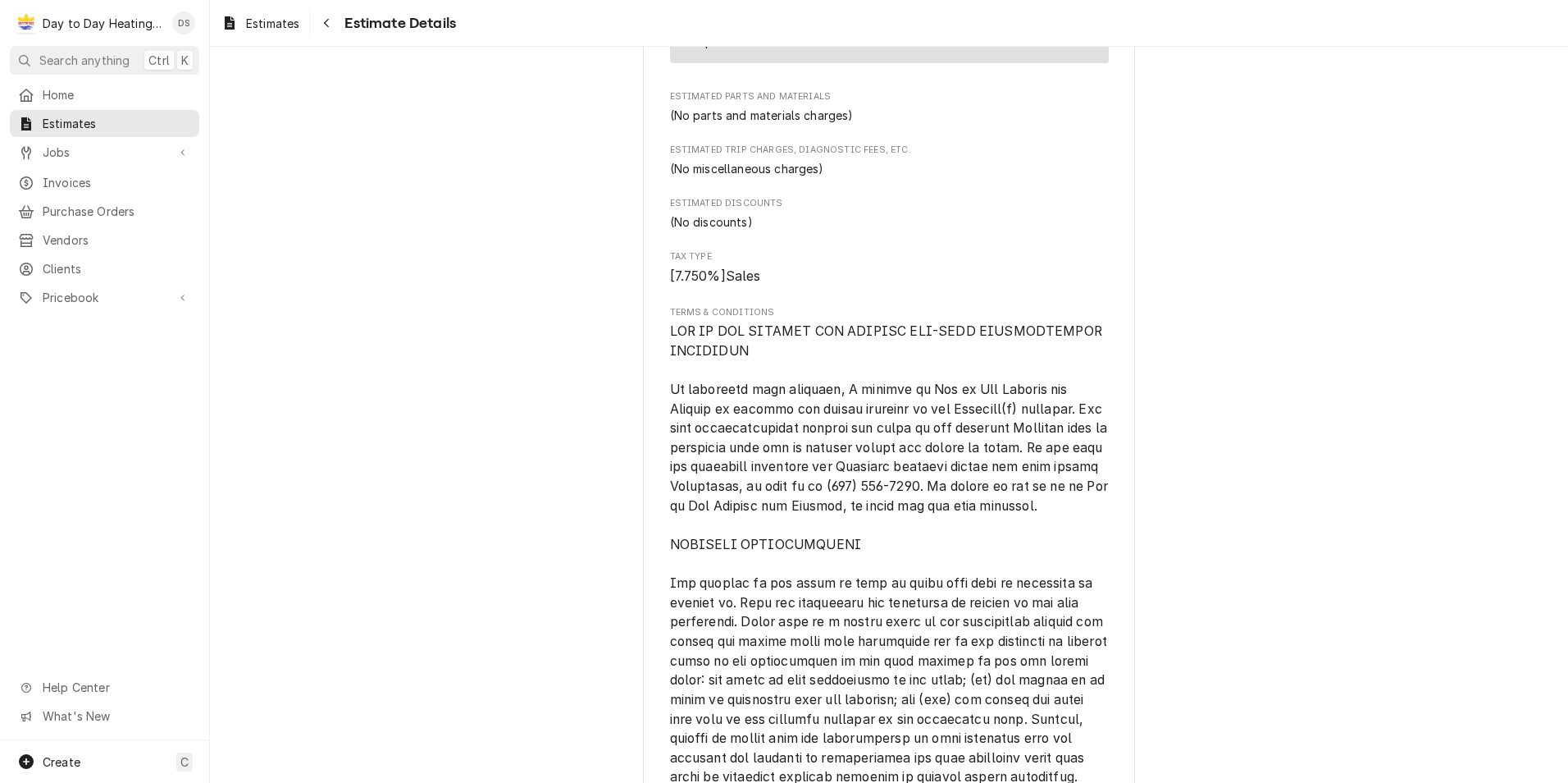
scroll to position [3775, 0]
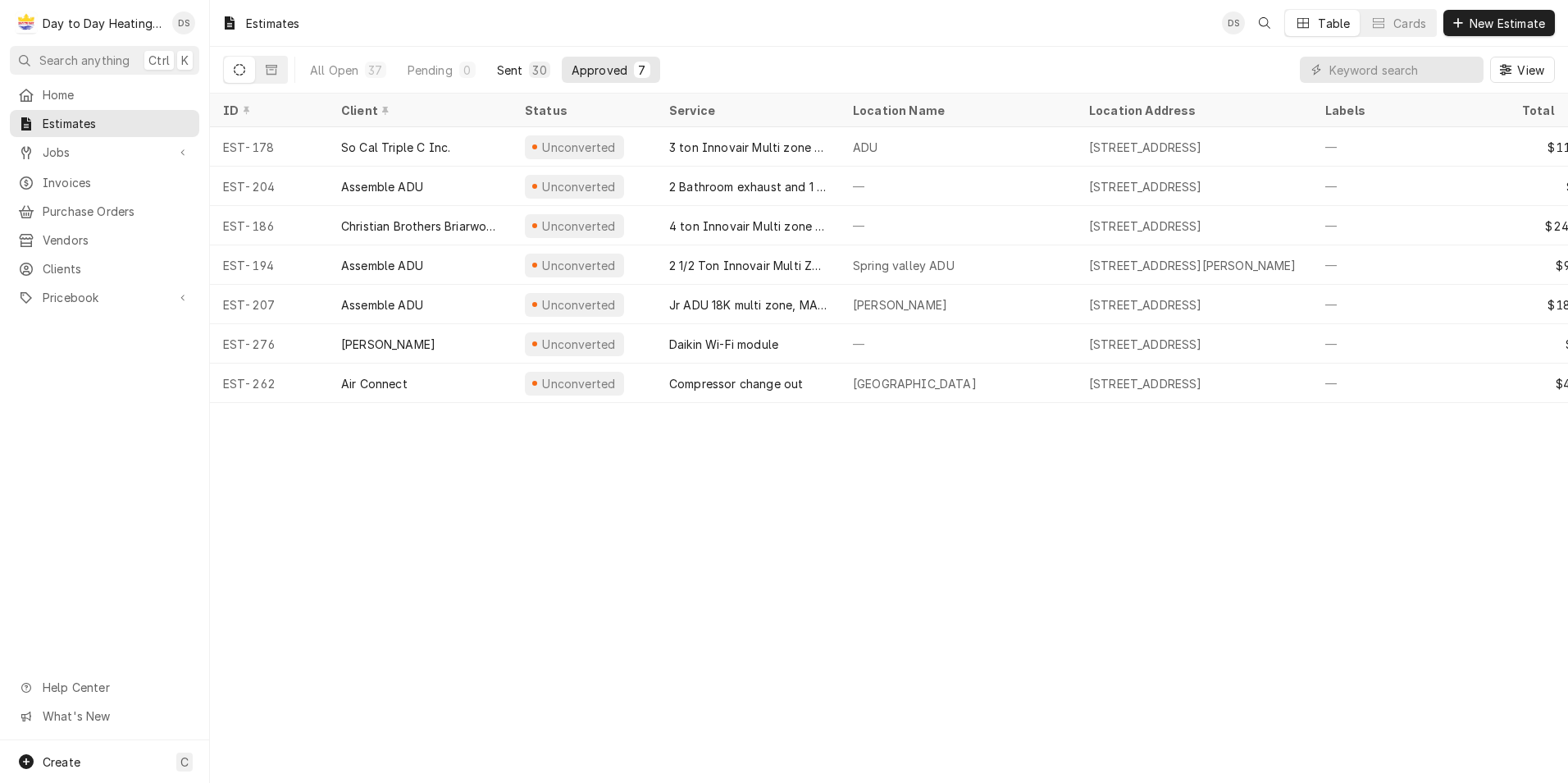
click at [511, 63] on div "Sent" at bounding box center [510, 70] width 26 height 17
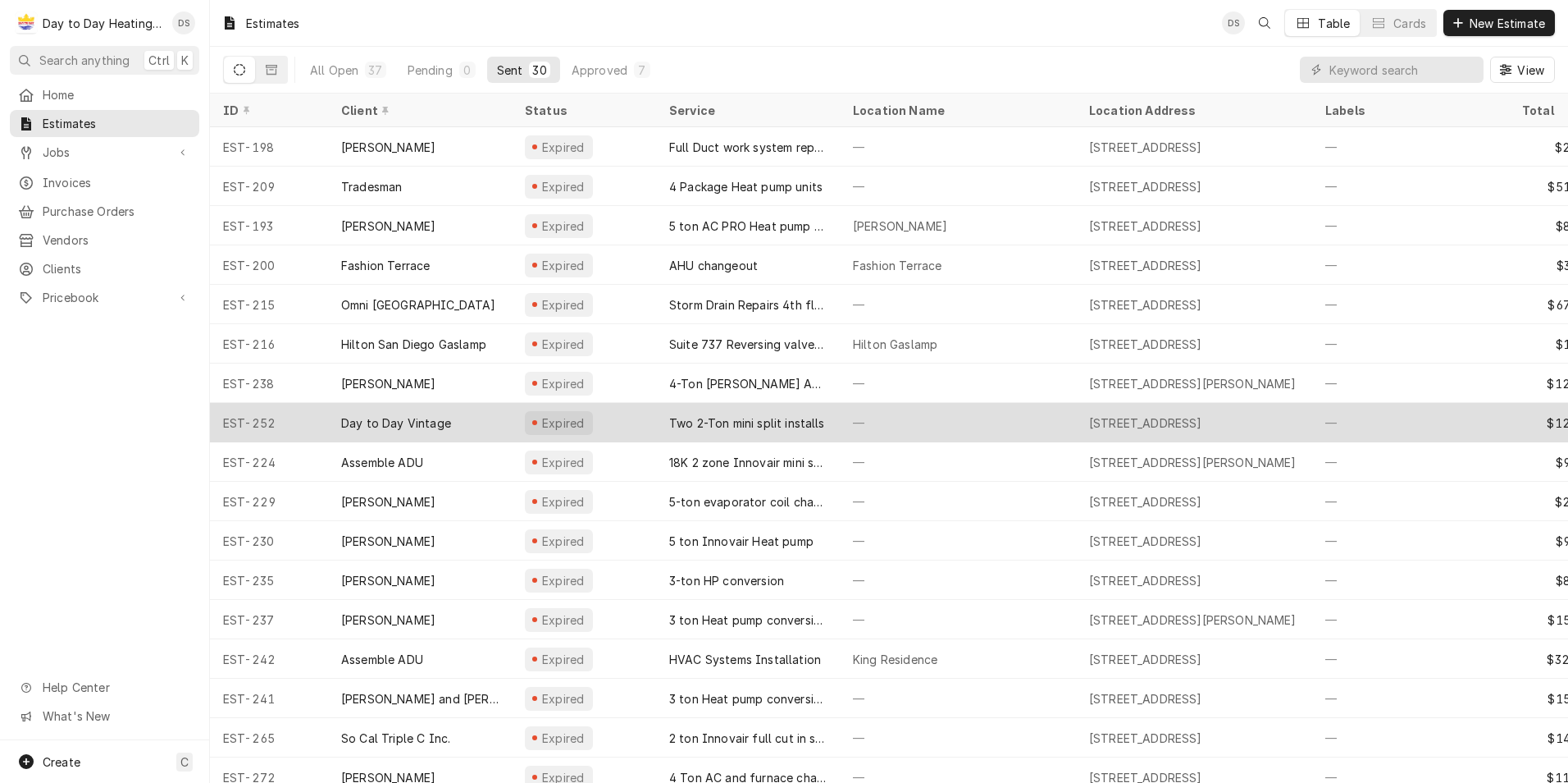
click at [432, 417] on div "Day to Day Vintage" at bounding box center [396, 423] width 110 height 17
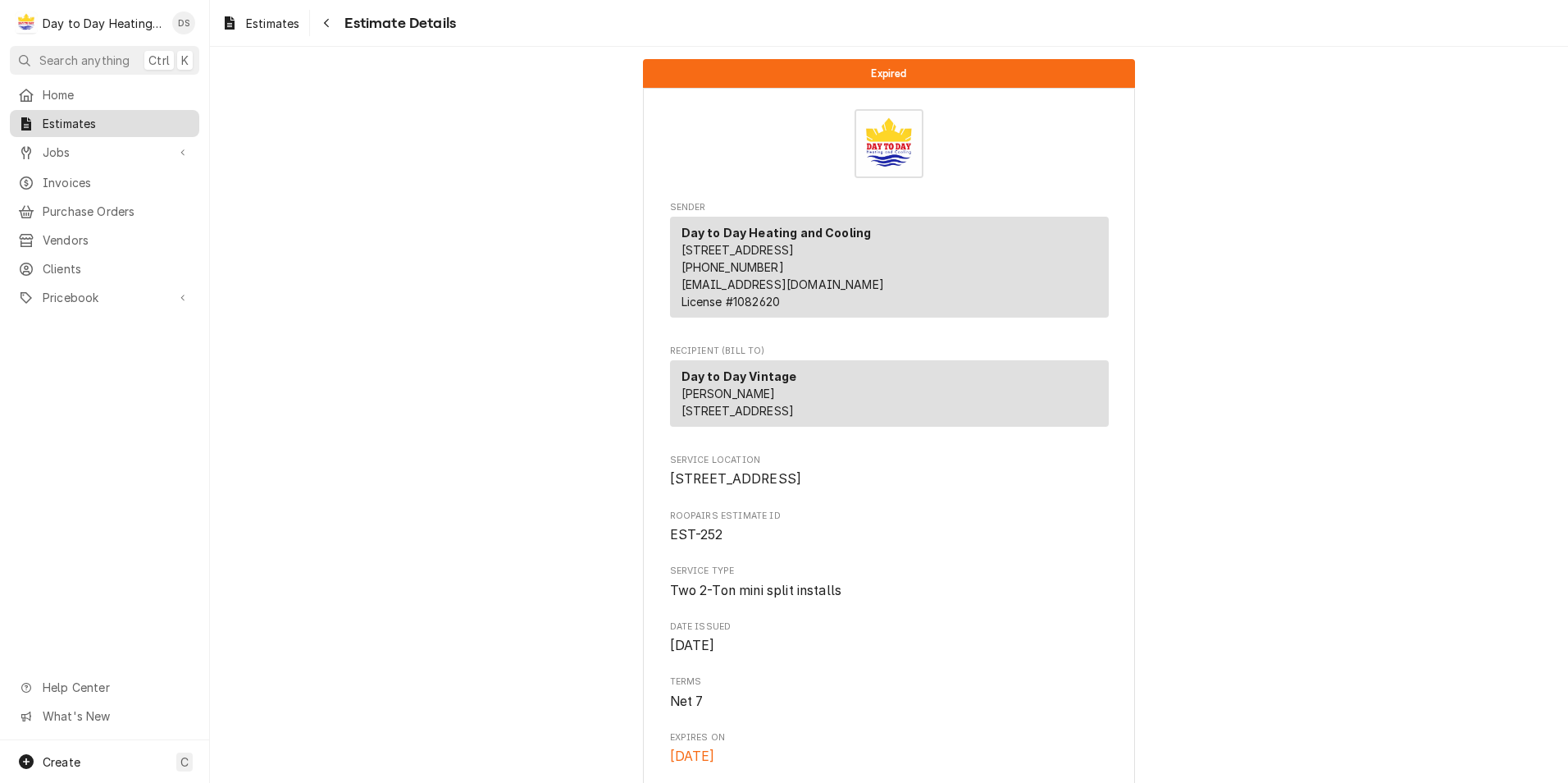
drag, startPoint x: 81, startPoint y: 113, endPoint x: 115, endPoint y: 116, distance: 34.1
click at [82, 115] on span "Estimates" at bounding box center [116, 123] width 148 height 17
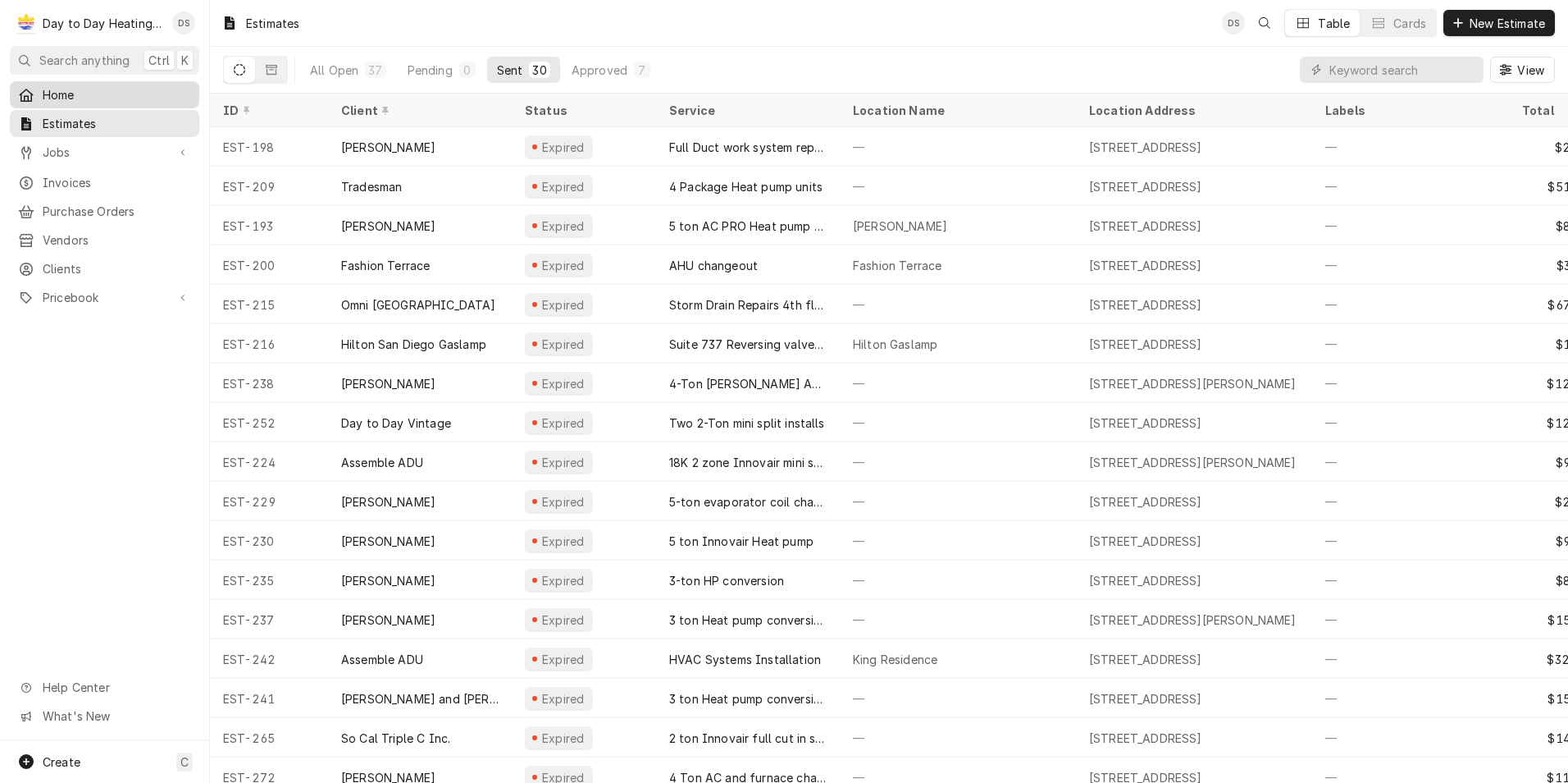
click at [73, 94] on span "Home" at bounding box center [116, 95] width 148 height 17
